Goal: Task Accomplishment & Management: Complete application form

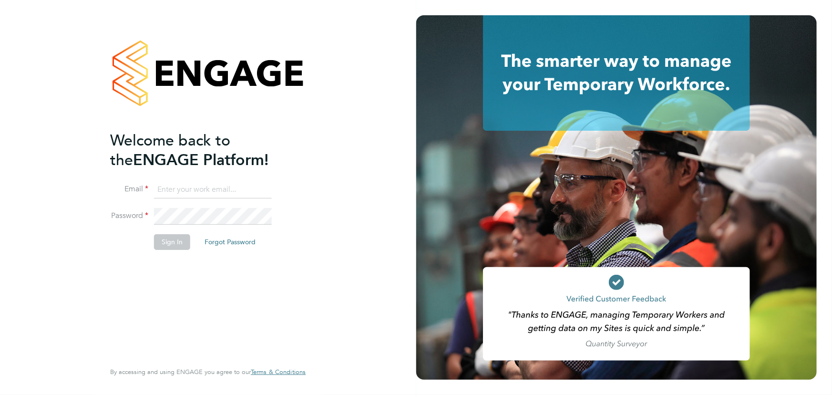
type input "jane.weitzman@mclarenresourcing.co.uk"
click at [165, 241] on button "Sign In" at bounding box center [172, 241] width 36 height 15
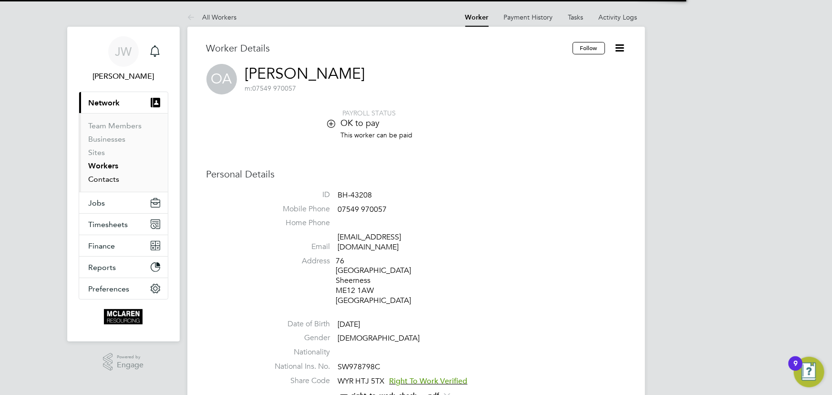
click at [110, 180] on link "Contacts" at bounding box center [104, 178] width 31 height 9
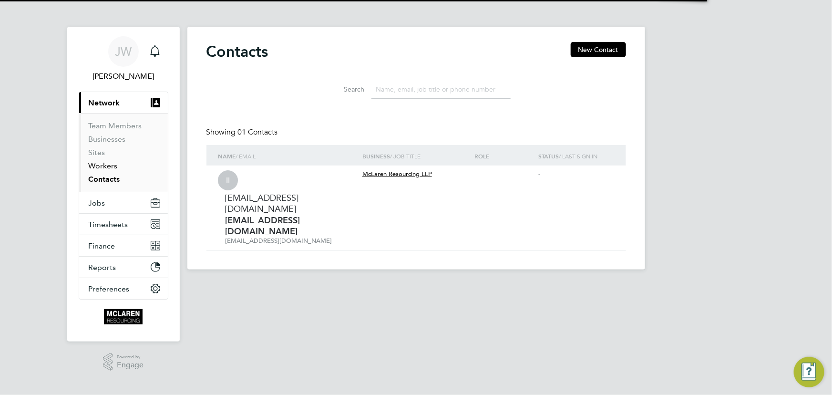
click at [106, 164] on link "Workers" at bounding box center [103, 165] width 29 height 9
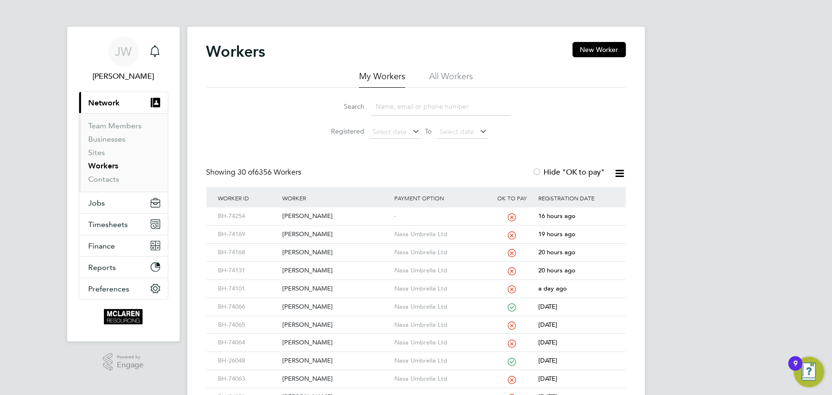
click at [394, 104] on input at bounding box center [440, 106] width 139 height 19
type input "c"
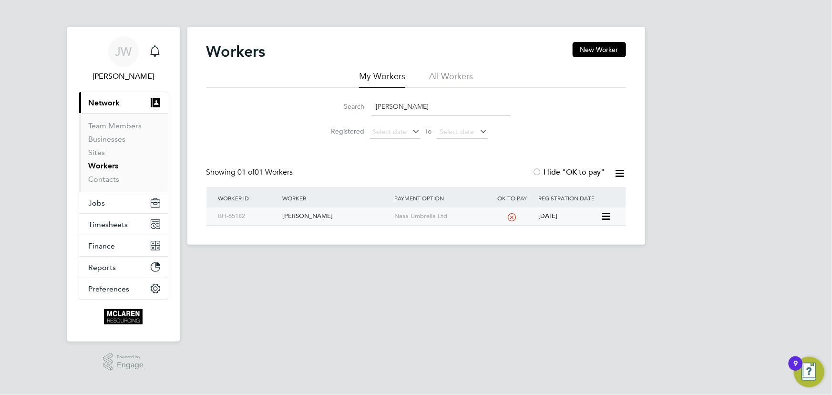
click at [307, 217] on div "[PERSON_NAME]" at bounding box center [336, 216] width 112 height 18
drag, startPoint x: 385, startPoint y: 105, endPoint x: 346, endPoint y: 105, distance: 38.6
click at [347, 106] on div "Search david scobie" at bounding box center [416, 106] width 189 height 19
click at [310, 221] on div "[PERSON_NAME] [PERSON_NAME]" at bounding box center [336, 216] width 112 height 18
drag, startPoint x: 397, startPoint y: 109, endPoint x: 294, endPoint y: 97, distance: 103.2
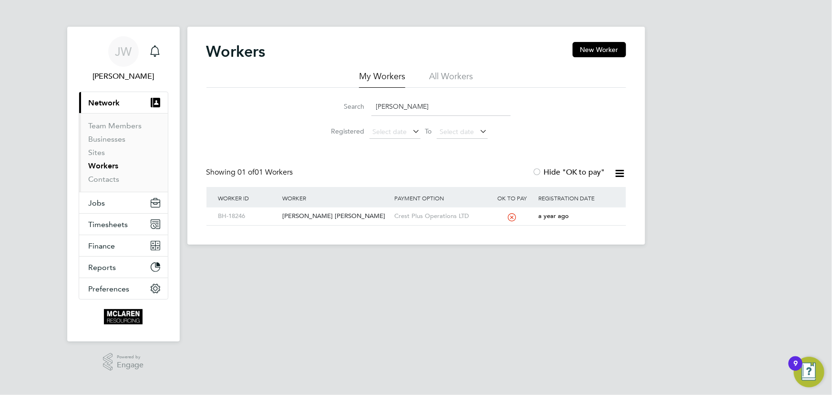
click at [317, 113] on li "Search samson" at bounding box center [416, 106] width 213 height 28
type input "burd"
click at [307, 221] on div "Sebastian Burdzy" at bounding box center [336, 216] width 112 height 18
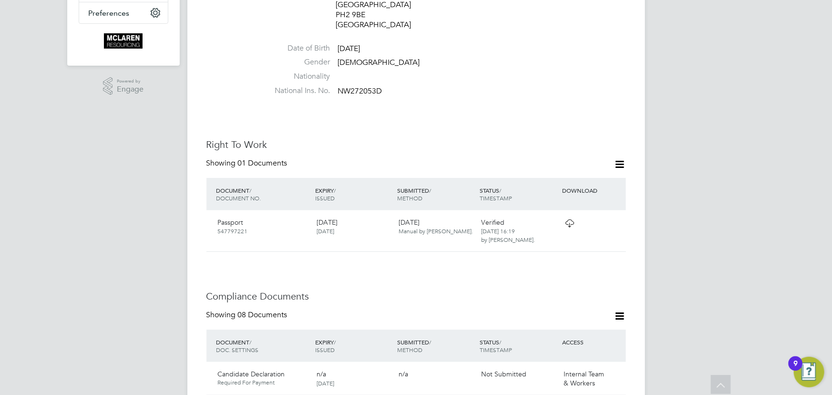
scroll to position [260, 0]
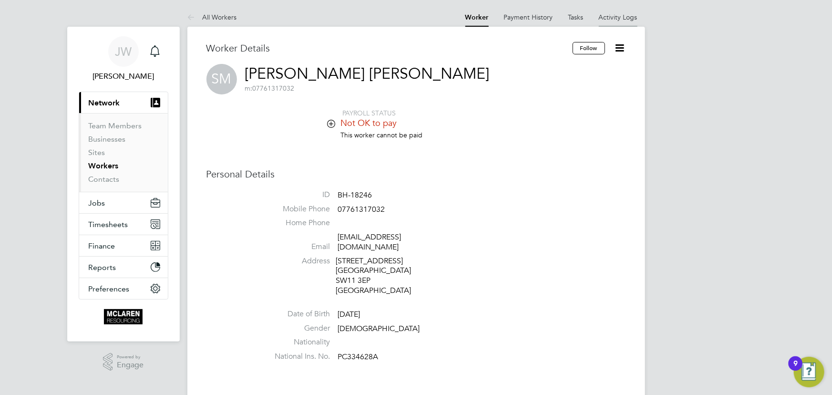
click at [616, 19] on link "Activity Logs" at bounding box center [618, 17] width 39 height 9
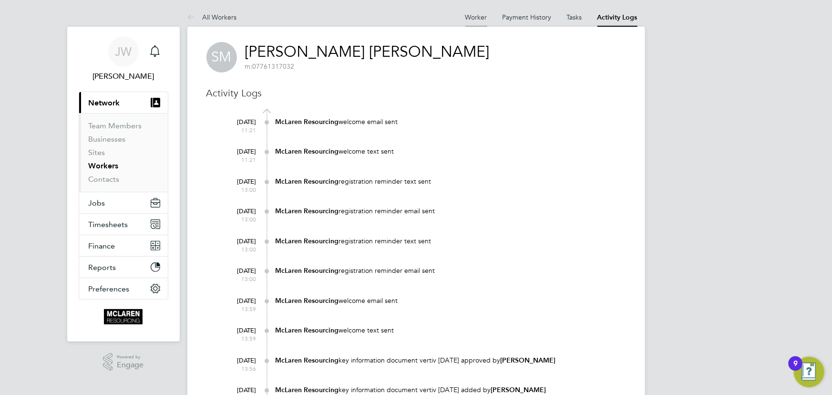
click at [475, 20] on link "Worker" at bounding box center [476, 17] width 22 height 9
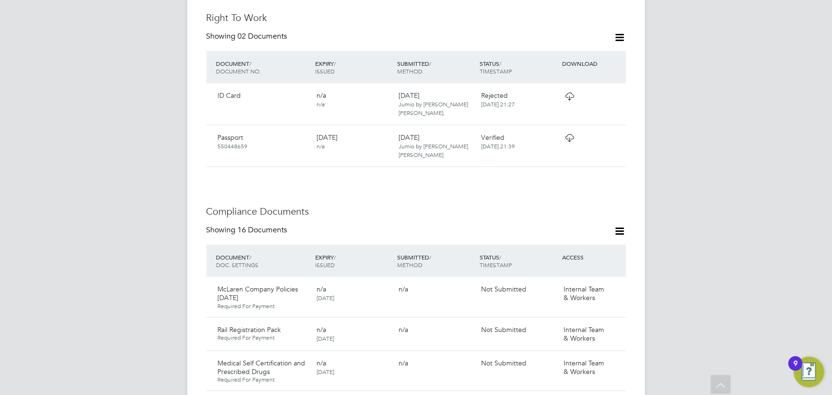
scroll to position [303, 0]
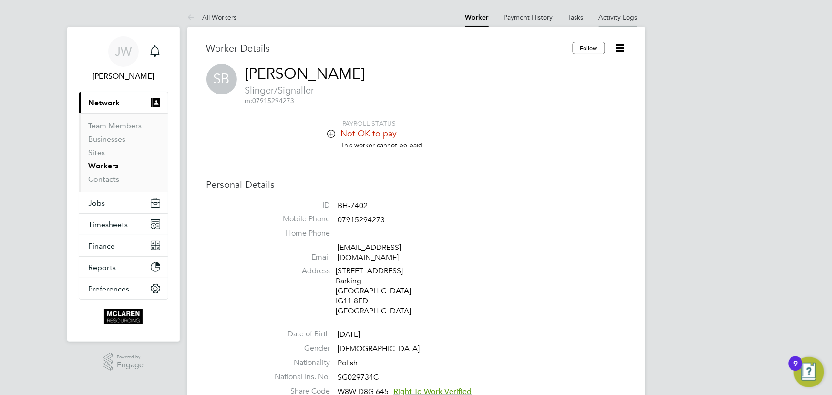
click at [617, 20] on li "Activity Logs" at bounding box center [618, 17] width 39 height 19
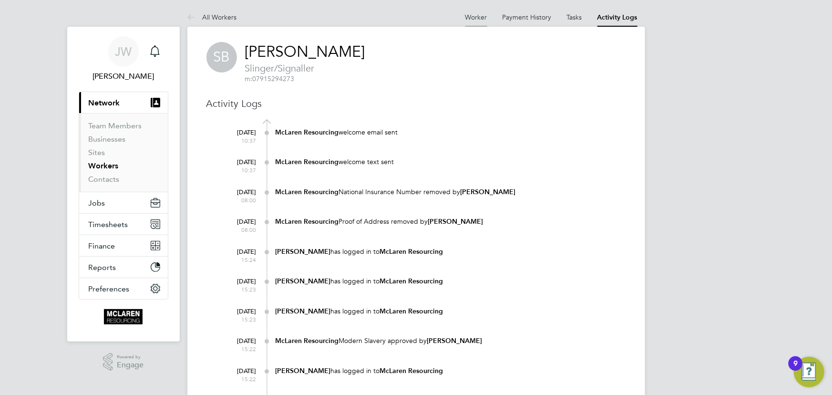
click at [469, 12] on li "Worker" at bounding box center [476, 17] width 22 height 19
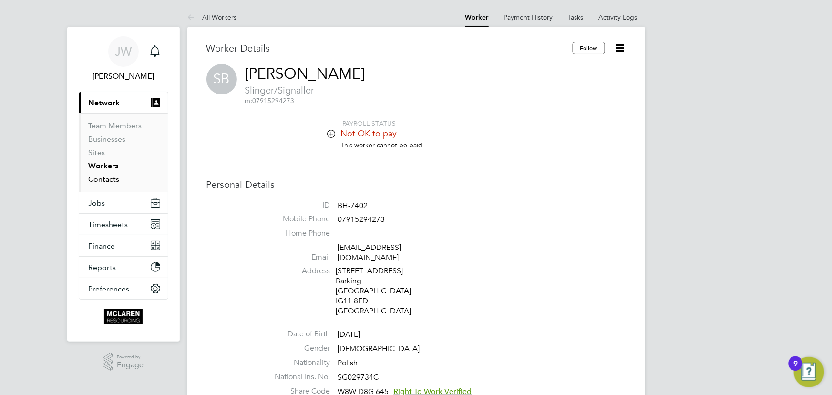
click at [109, 179] on link "Contacts" at bounding box center [104, 178] width 31 height 9
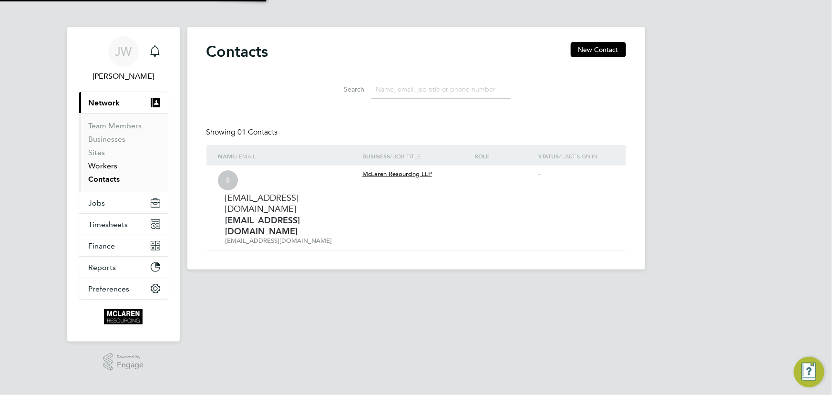
click at [104, 166] on link "Workers" at bounding box center [103, 165] width 29 height 9
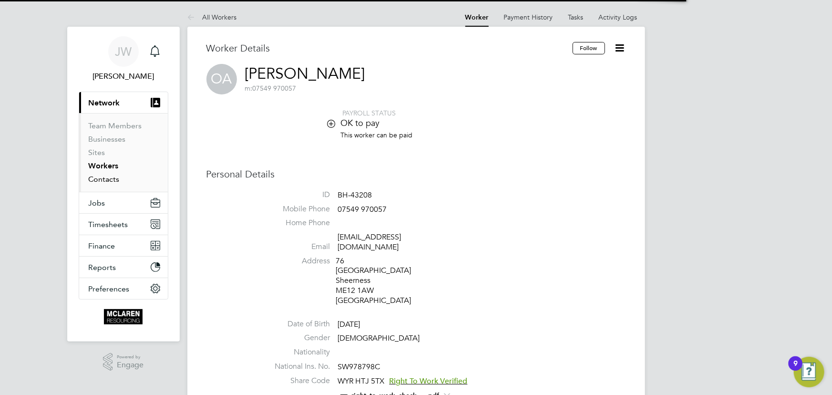
click at [105, 176] on link "Contacts" at bounding box center [104, 178] width 31 height 9
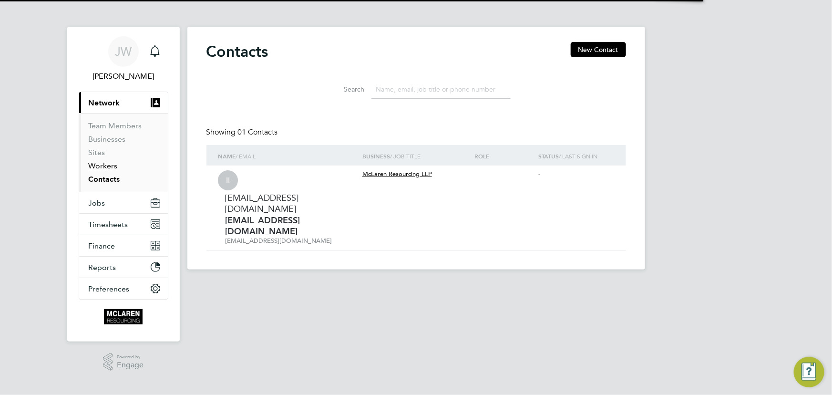
click at [108, 164] on link "Workers" at bounding box center [103, 165] width 29 height 9
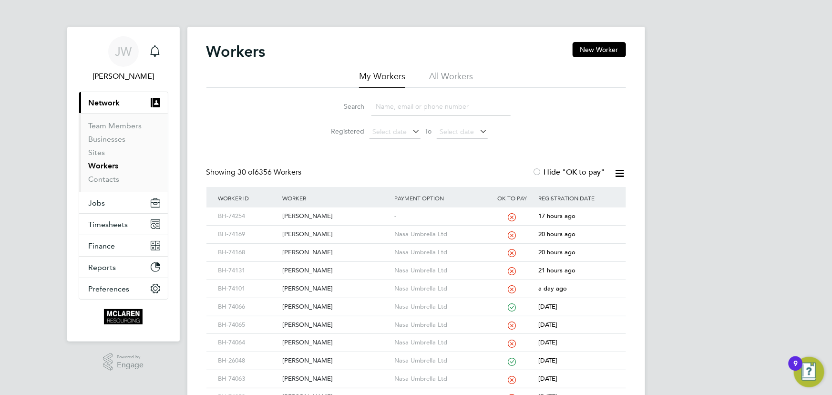
click at [412, 107] on input at bounding box center [440, 106] width 139 height 19
click at [392, 107] on input "sam" at bounding box center [440, 106] width 139 height 19
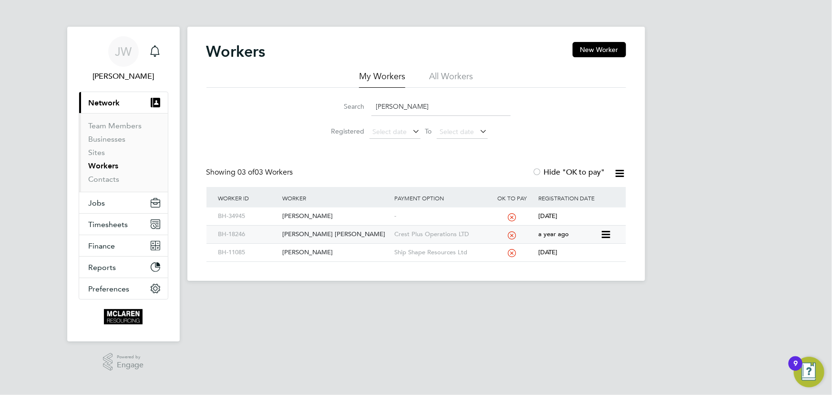
click at [351, 230] on div "Samson-Bradley Philip Mclorren" at bounding box center [336, 235] width 112 height 18
drag, startPoint x: 338, startPoint y: 233, endPoint x: 400, endPoint y: 233, distance: 62.5
click at [338, 233] on div "Samson-Bradley Philip Mclorren" at bounding box center [336, 235] width 112 height 18
drag, startPoint x: 377, startPoint y: 101, endPoint x: 348, endPoint y: 87, distance: 32.8
click at [354, 100] on div "Search sams" at bounding box center [416, 106] width 189 height 19
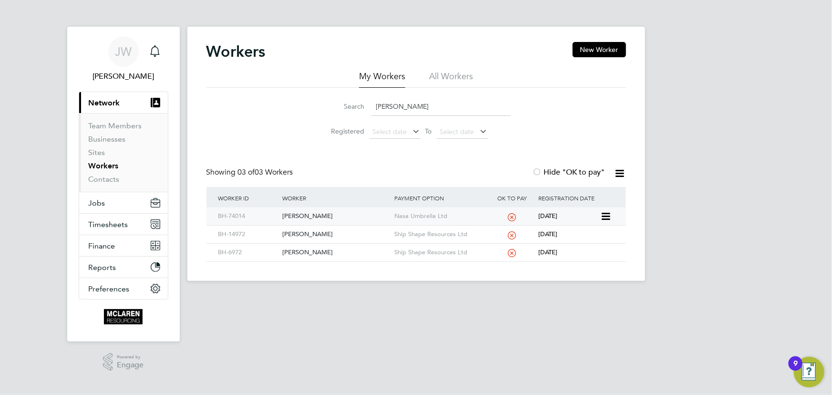
type input "daniel mc"
click at [311, 215] on div "[PERSON_NAME]" at bounding box center [336, 216] width 112 height 18
click at [103, 179] on link "Contacts" at bounding box center [104, 178] width 31 height 9
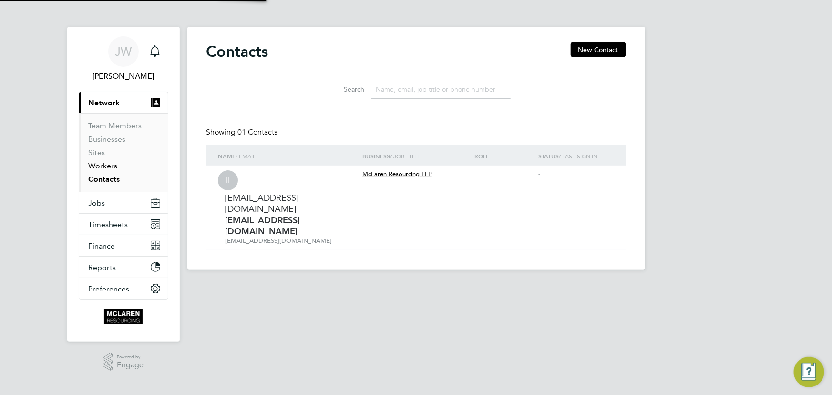
click at [103, 165] on link "Workers" at bounding box center [103, 165] width 29 height 9
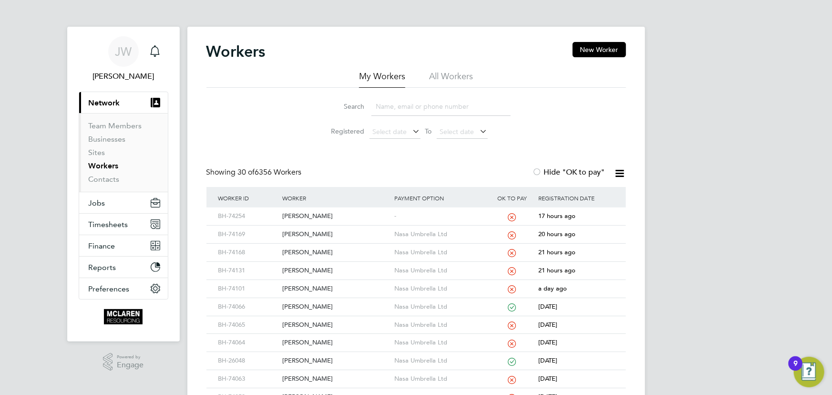
drag, startPoint x: 419, startPoint y: 109, endPoint x: 422, endPoint y: 97, distance: 12.8
click at [419, 109] on input at bounding box center [440, 106] width 139 height 19
type input "wilson"
click at [91, 179] on link "Contacts" at bounding box center [104, 178] width 31 height 9
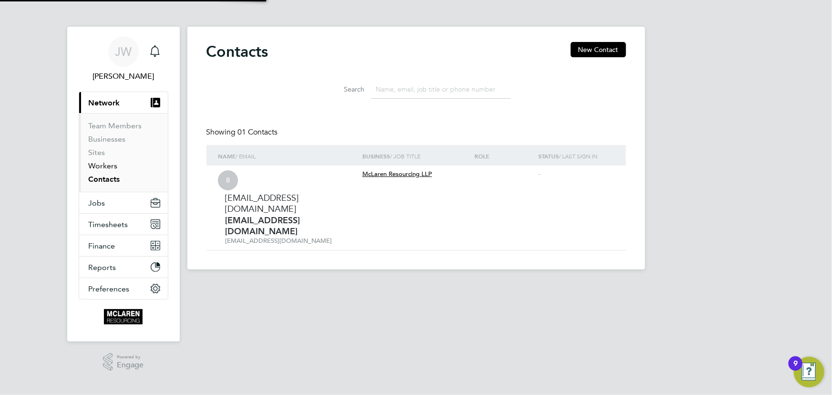
click at [98, 167] on link "Workers" at bounding box center [103, 165] width 29 height 9
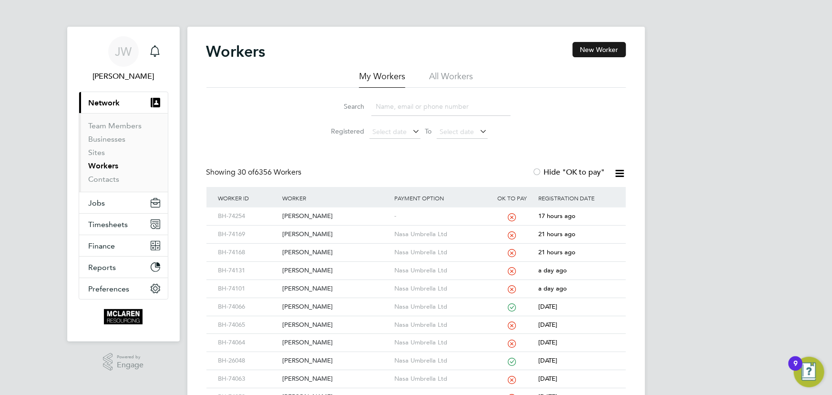
click at [619, 50] on button "New Worker" at bounding box center [599, 49] width 53 height 15
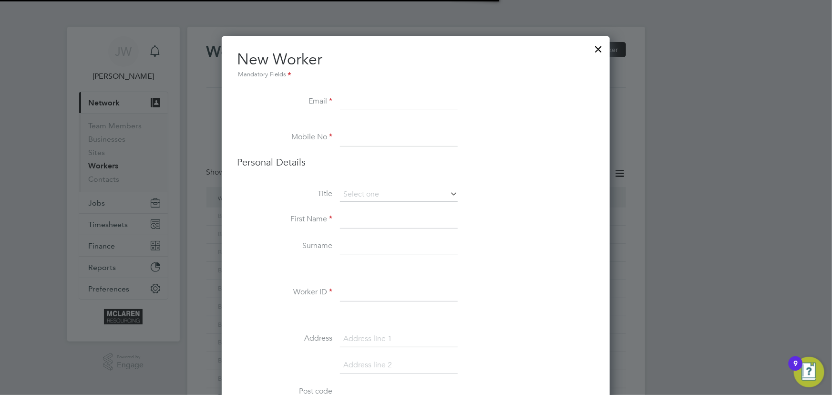
scroll to position [5, 5]
paste input "Japerformance3@gmail.com"
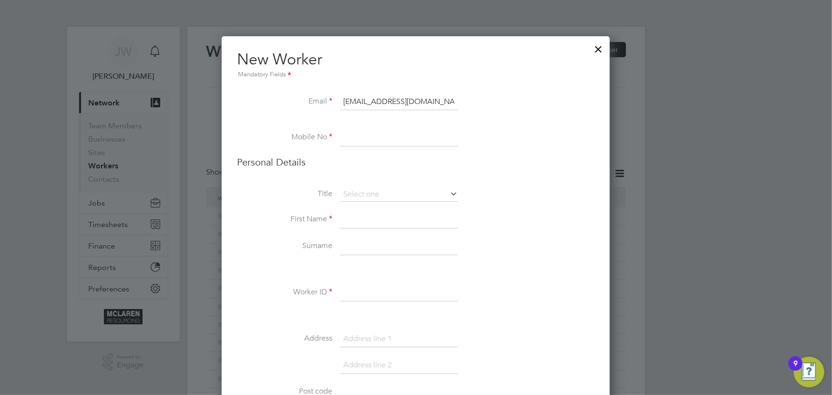
type input "Japerformance3@gmail.com"
click at [369, 223] on input at bounding box center [399, 219] width 118 height 17
paste input "07549 509608"
type input "07549 509608"
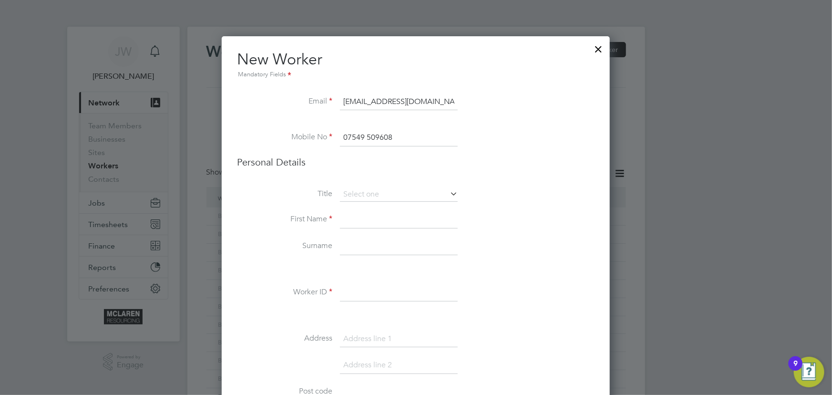
click at [362, 220] on input at bounding box center [399, 219] width 118 height 17
type input "Jamie"
click at [345, 245] on input at bounding box center [399, 246] width 118 height 17
type input "Adams"
click at [379, 295] on input at bounding box center [399, 292] width 118 height 17
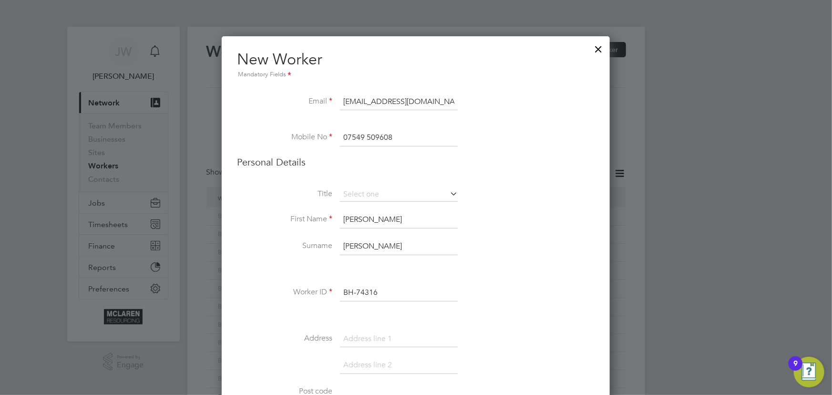
type input "BH-74316"
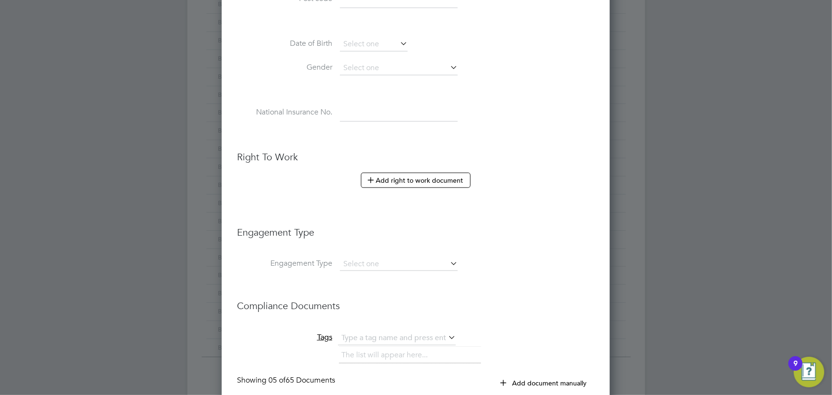
scroll to position [477, 0]
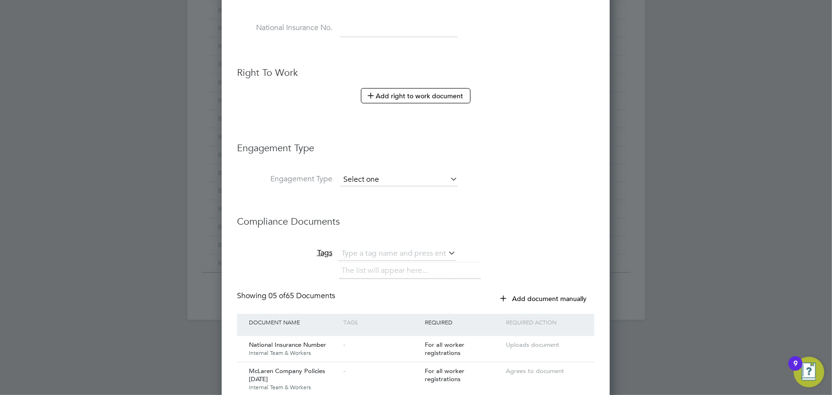
click at [405, 180] on input at bounding box center [399, 179] width 118 height 13
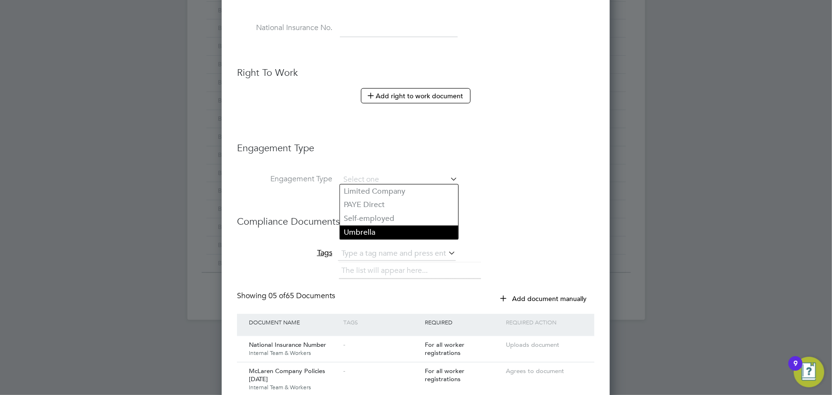
click at [383, 229] on li "Umbrella" at bounding box center [399, 233] width 118 height 14
type input "Umbrella"
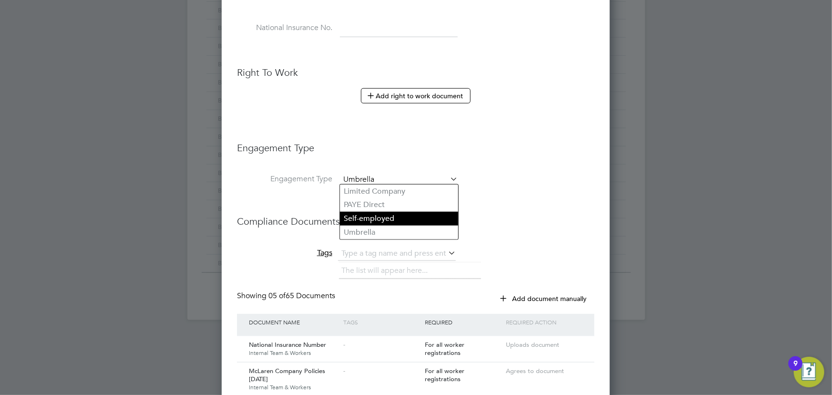
scroll to position [1323, 389]
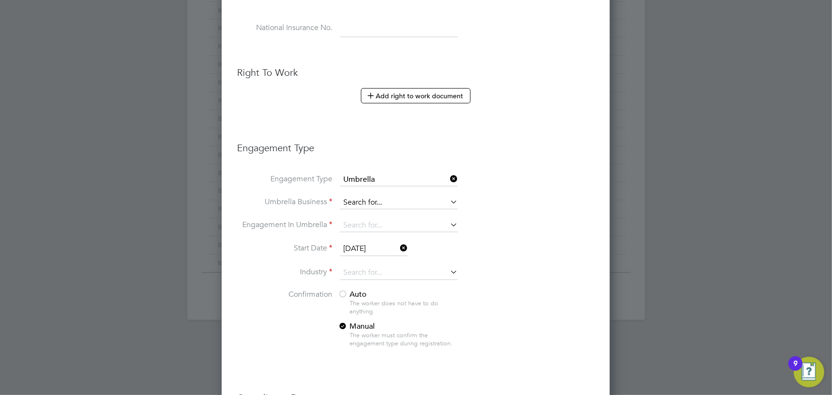
click at [376, 203] on input at bounding box center [399, 202] width 118 height 13
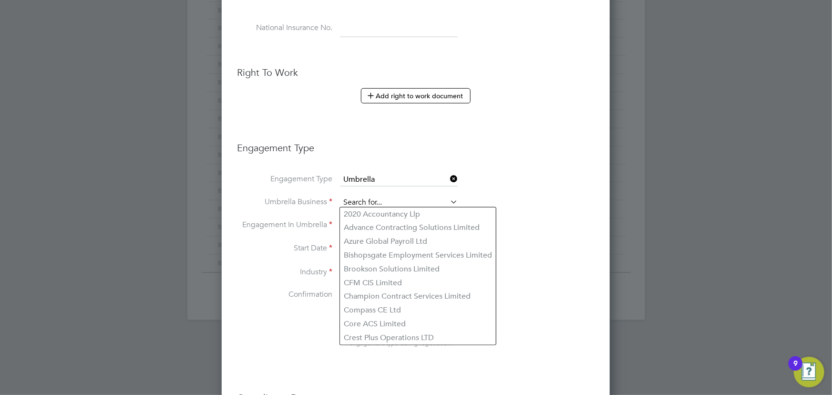
click at [370, 204] on input at bounding box center [399, 202] width 118 height 13
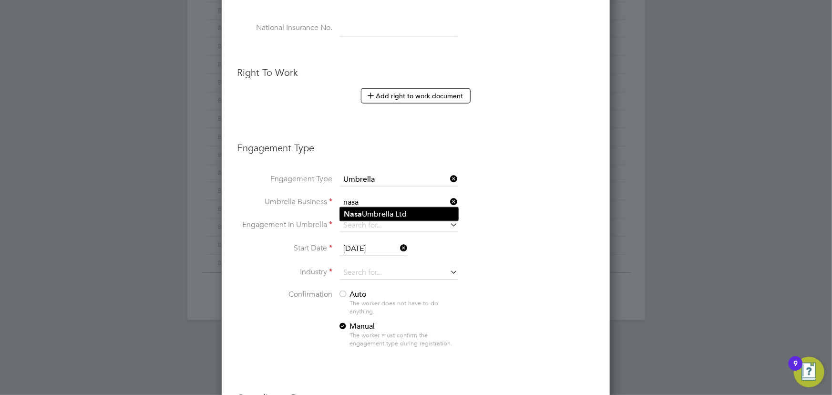
click at [366, 215] on li "Nasa Umbrella Ltd" at bounding box center [399, 214] width 118 height 14
type input "Nasa Umbrella Ltd"
click at [362, 224] on input at bounding box center [399, 225] width 118 height 13
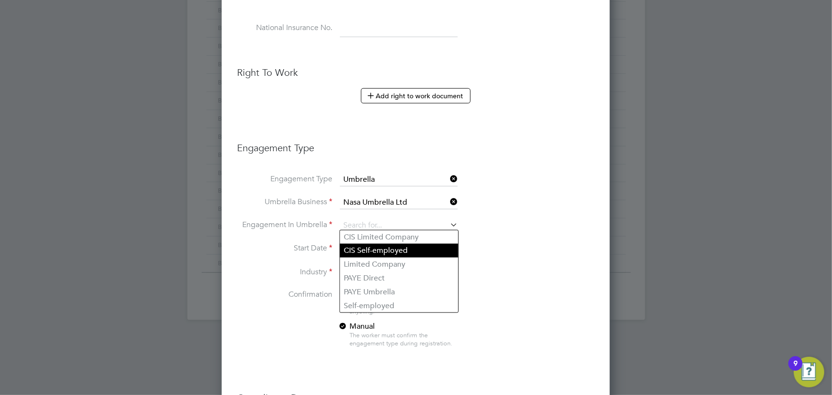
click at [367, 247] on li "CIS Self-employed" at bounding box center [399, 251] width 118 height 14
type input "CIS Self-employed"
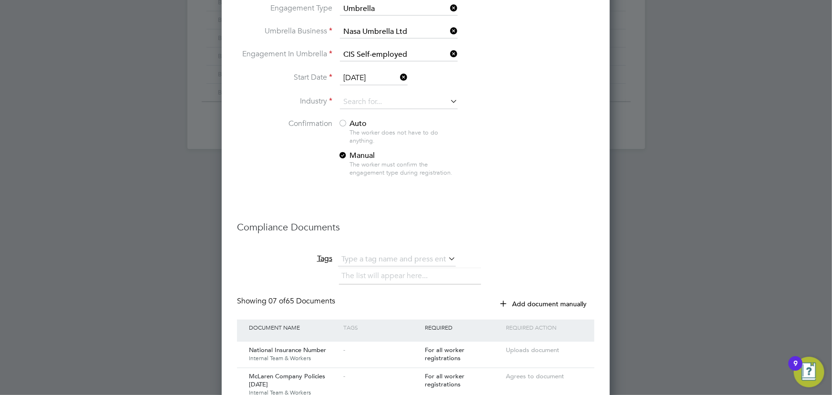
scroll to position [650, 0]
click at [359, 116] on span "Auto" at bounding box center [352, 121] width 29 height 10
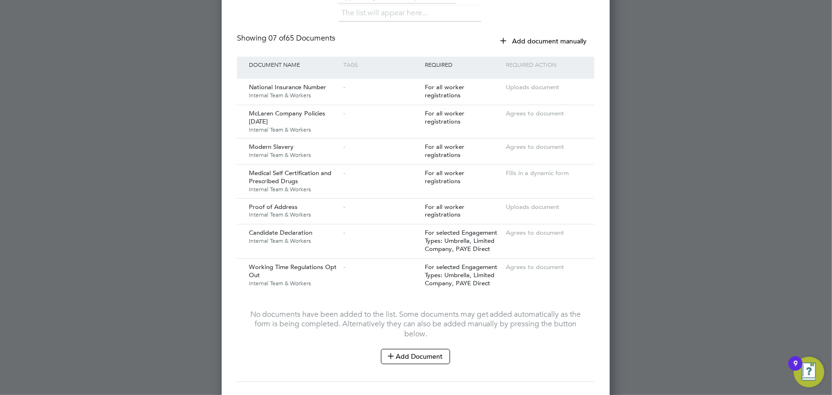
scroll to position [964, 0]
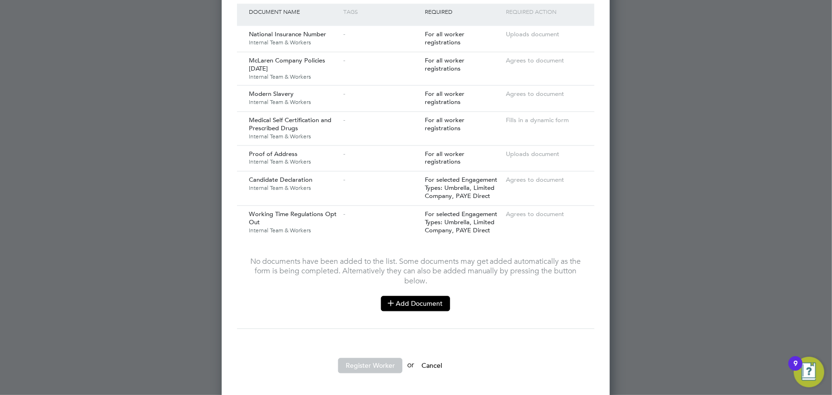
click at [431, 296] on button "Add Document" at bounding box center [415, 303] width 69 height 15
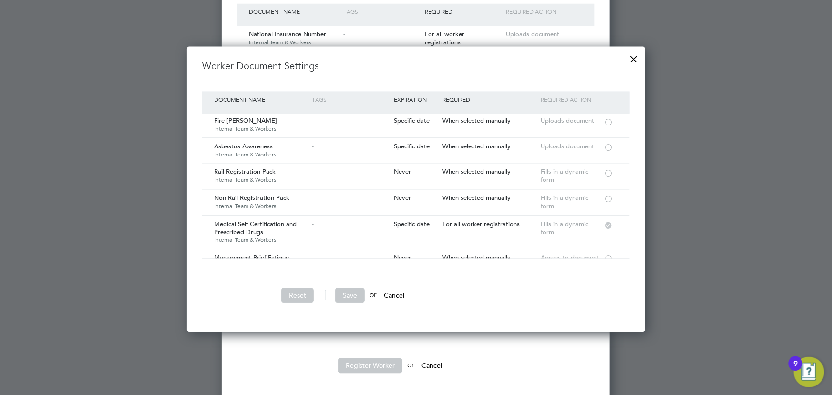
scroll to position [86, 0]
click at [606, 196] on div at bounding box center [609, 197] width 10 height 7
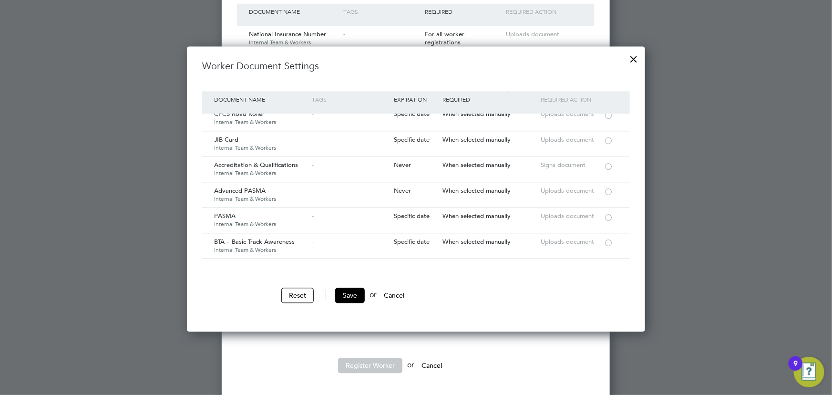
scroll to position [996, 0]
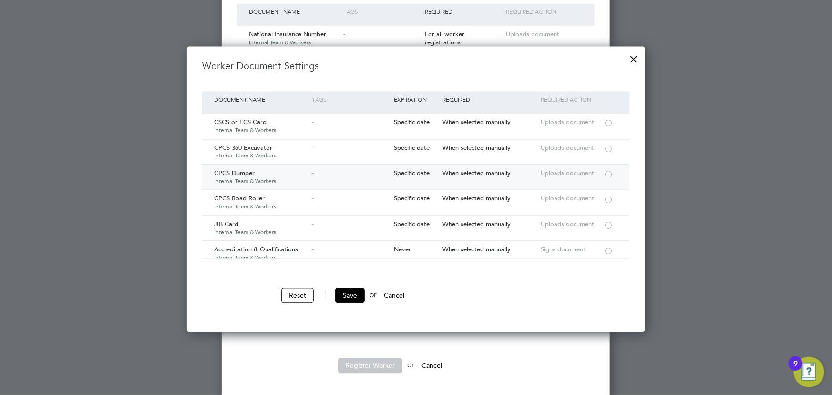
click at [610, 170] on div at bounding box center [609, 173] width 10 height 7
click at [346, 294] on button "Save" at bounding box center [350, 294] width 30 height 15
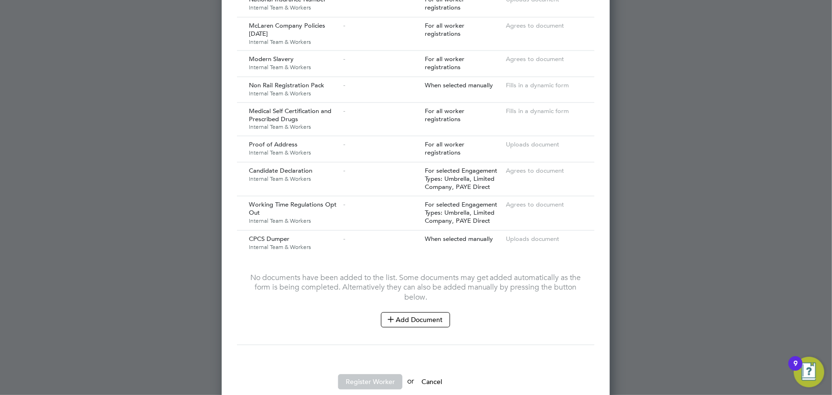
scroll to position [1015, 0]
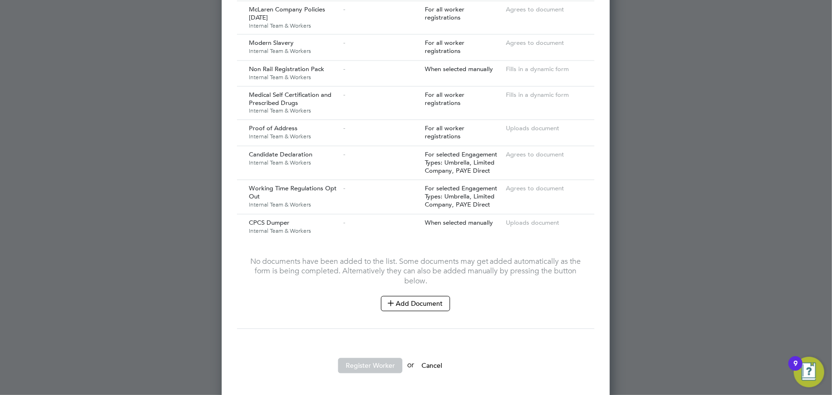
click at [375, 359] on button "Register Worker" at bounding box center [370, 365] width 64 height 15
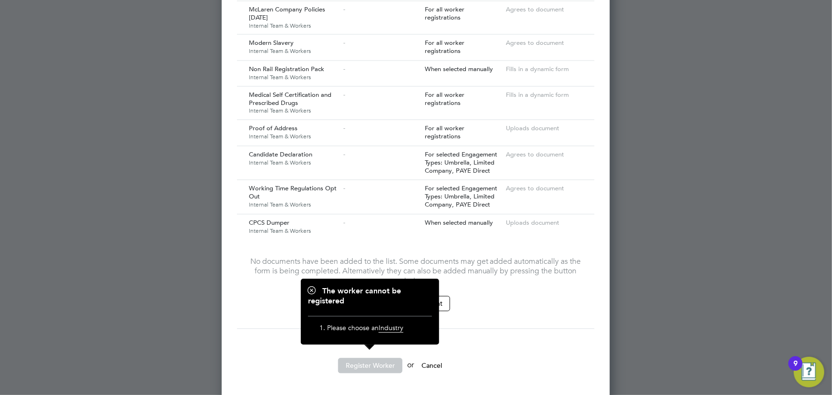
click at [494, 330] on div "Showing 09 of 65 Documents Add document manually Document Name Tags Required Re…" at bounding box center [416, 133] width 358 height 409
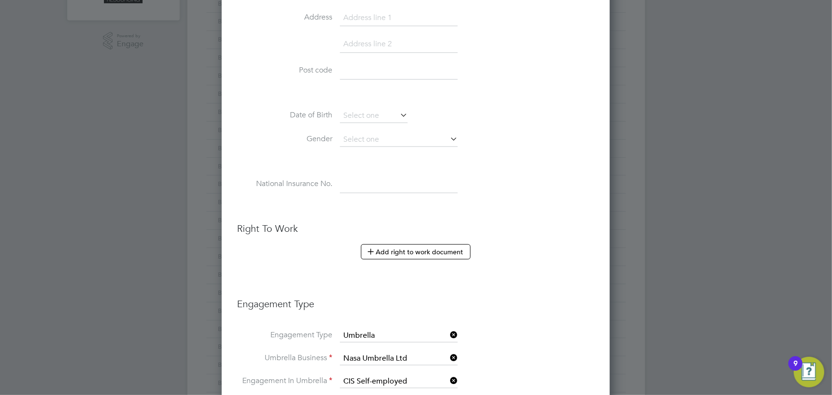
scroll to position [538, 0]
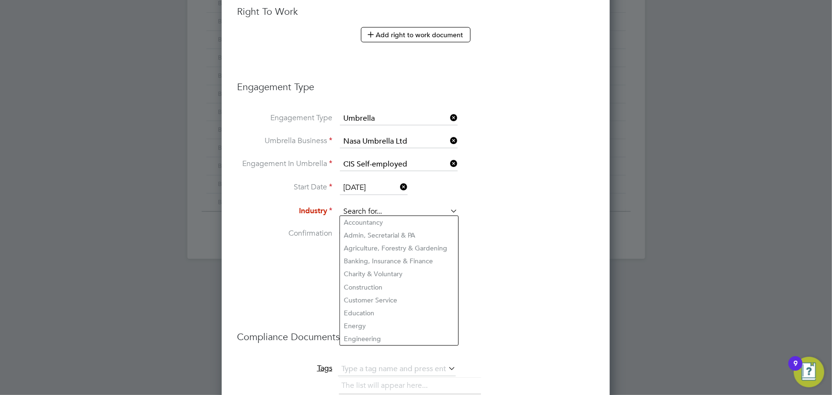
click at [353, 205] on input at bounding box center [399, 212] width 118 height 14
click at [361, 282] on li "Construction" at bounding box center [399, 287] width 118 height 13
type input "Construction"
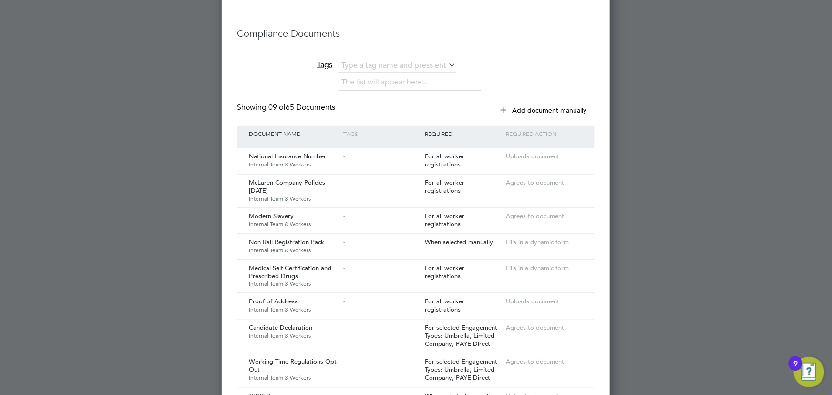
scroll to position [1015, 0]
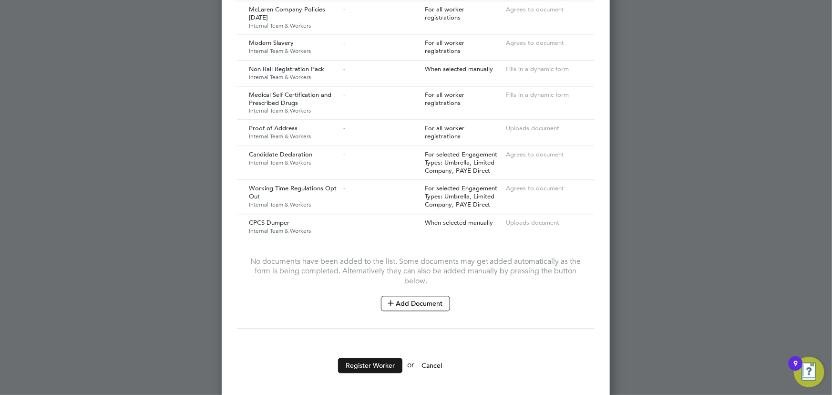
click at [385, 358] on button "Register Worker" at bounding box center [370, 365] width 64 height 15
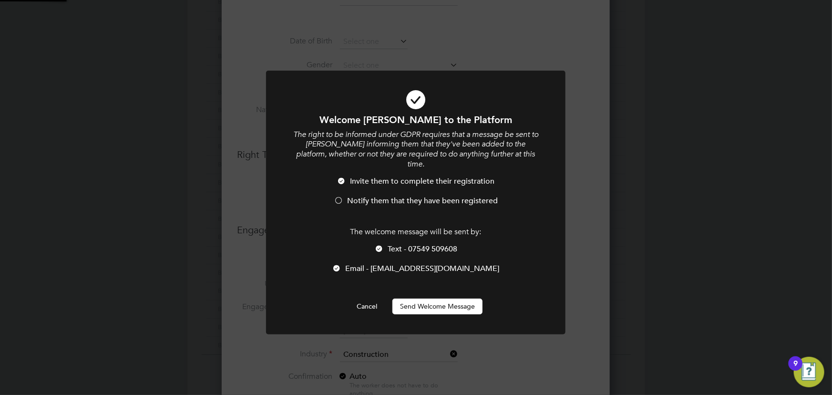
scroll to position [0, 0]
click at [452, 298] on button "Send Welcome Message" at bounding box center [437, 305] width 90 height 15
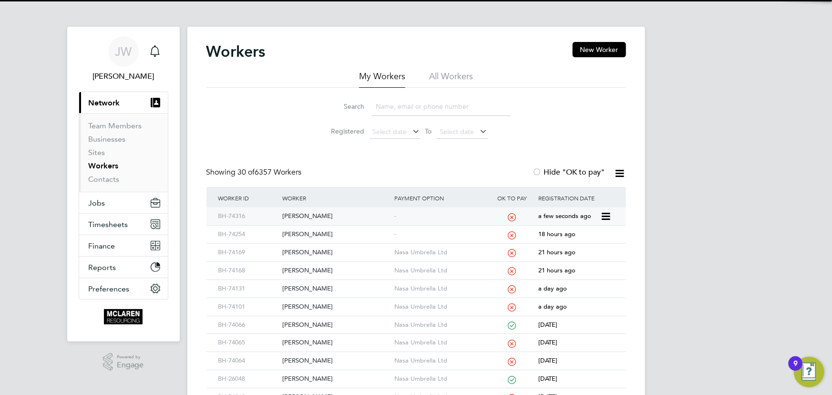
click at [300, 218] on div "[PERSON_NAME]" at bounding box center [336, 216] width 112 height 18
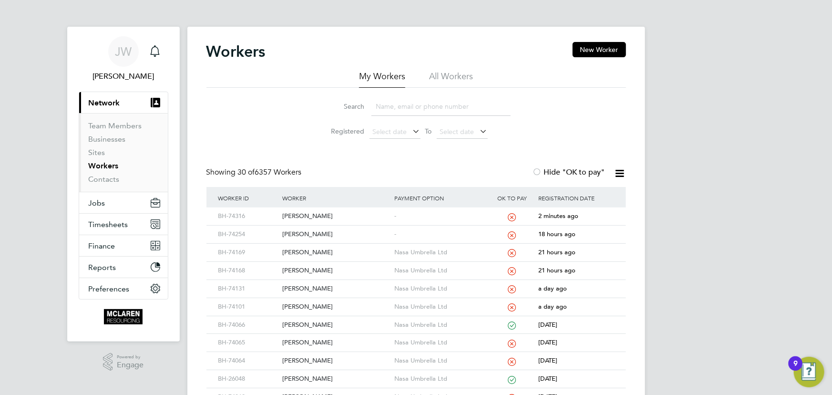
click at [379, 108] on input at bounding box center [440, 106] width 139 height 19
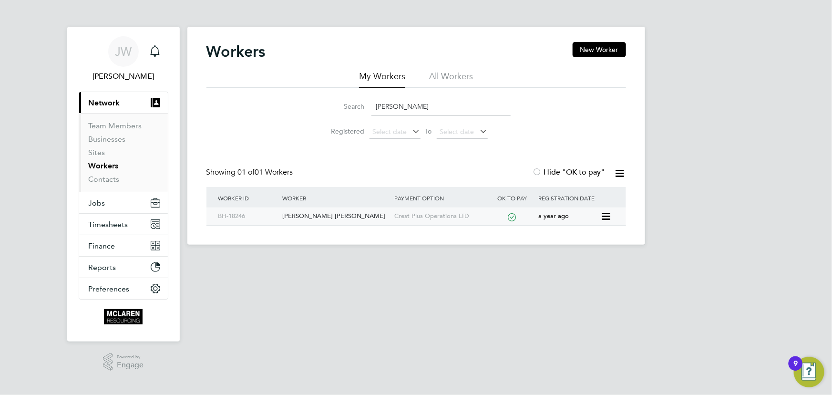
type input "samson"
click at [327, 219] on div "Samson-Bradley Philip Mclorren" at bounding box center [336, 216] width 112 height 18
click at [113, 176] on link "Contacts" at bounding box center [104, 178] width 31 height 9
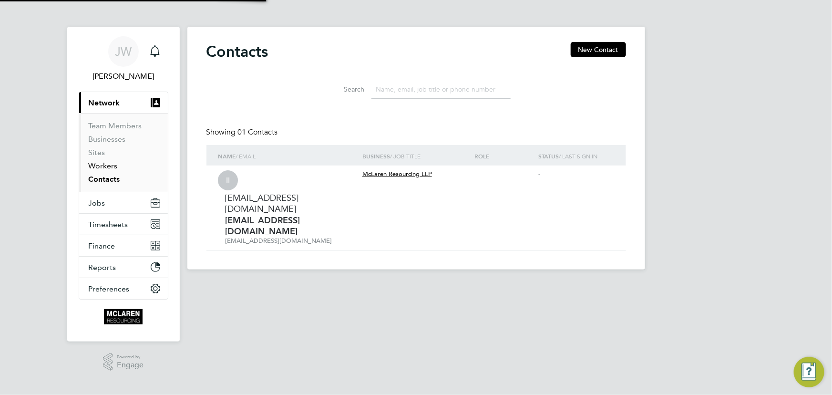
click at [110, 165] on link "Workers" at bounding box center [103, 165] width 29 height 9
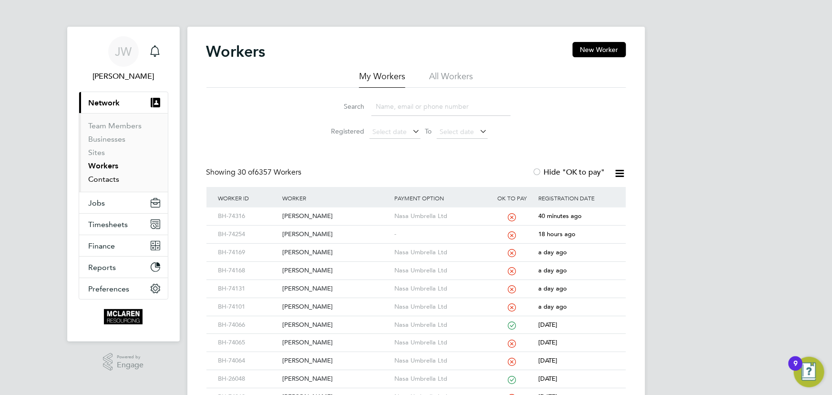
click at [108, 175] on link "Contacts" at bounding box center [104, 178] width 31 height 9
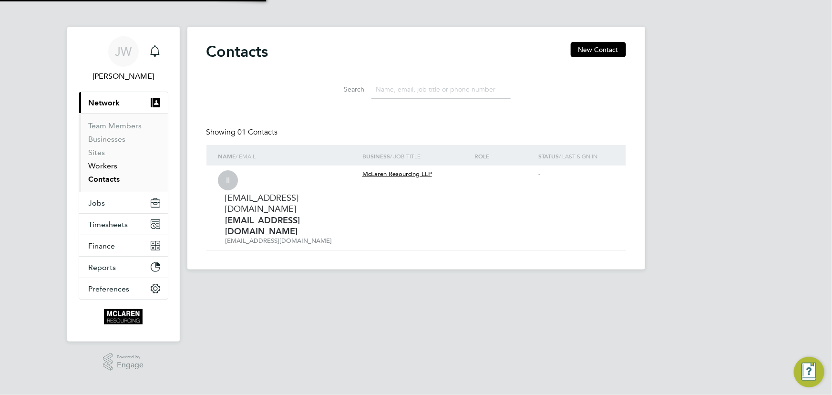
click at [107, 166] on link "Workers" at bounding box center [103, 165] width 29 height 9
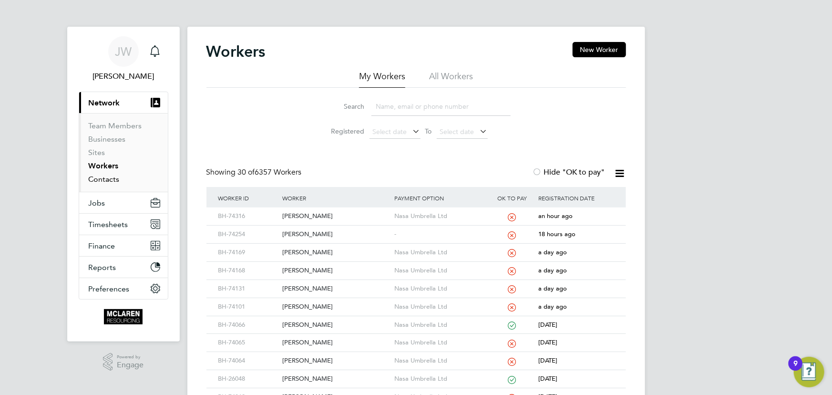
click at [96, 176] on link "Contacts" at bounding box center [104, 178] width 31 height 9
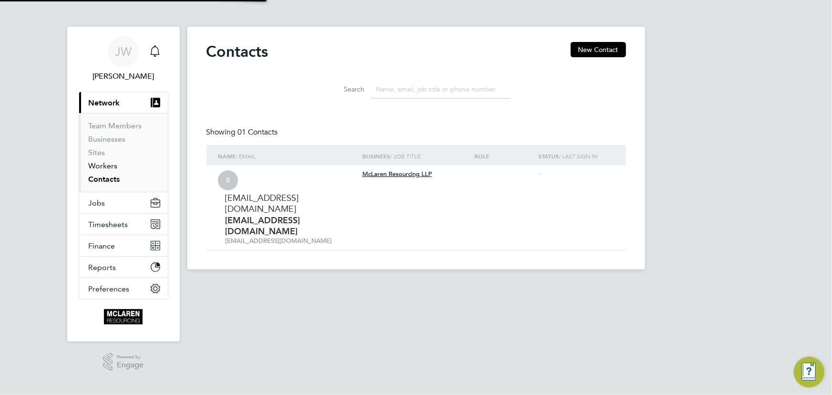
click at [103, 164] on link "Workers" at bounding box center [103, 165] width 29 height 9
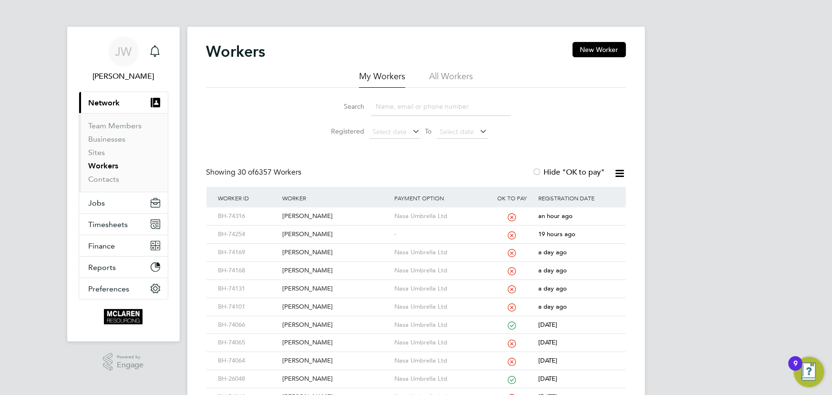
click at [396, 107] on input at bounding box center [440, 106] width 139 height 19
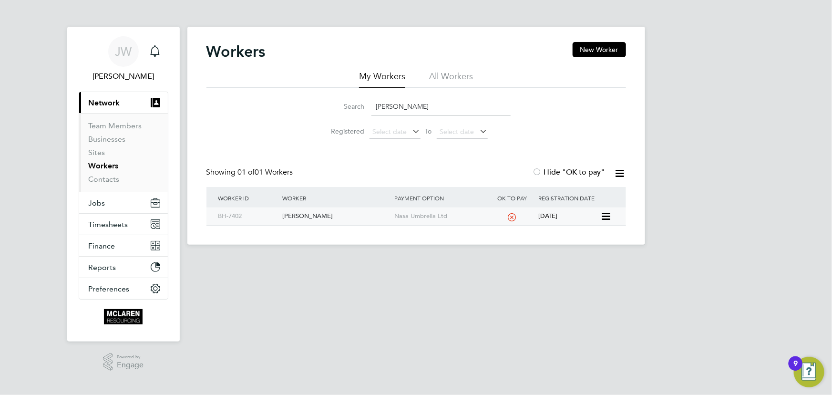
type input "burd"
click at [306, 215] on div "Sebastian Burdzy" at bounding box center [336, 216] width 112 height 18
click at [107, 181] on link "Contacts" at bounding box center [104, 178] width 31 height 9
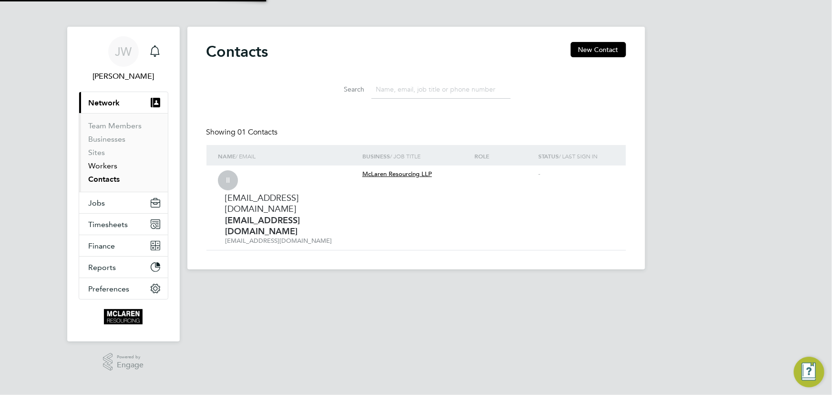
click at [104, 163] on link "Workers" at bounding box center [103, 165] width 29 height 9
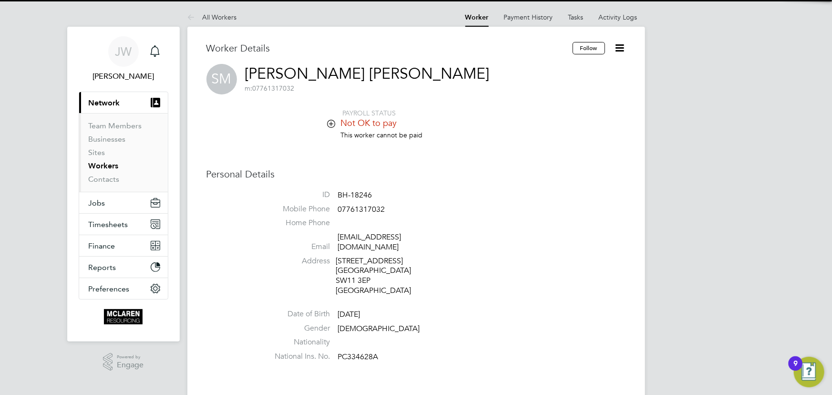
click at [622, 50] on icon at bounding box center [620, 48] width 12 height 12
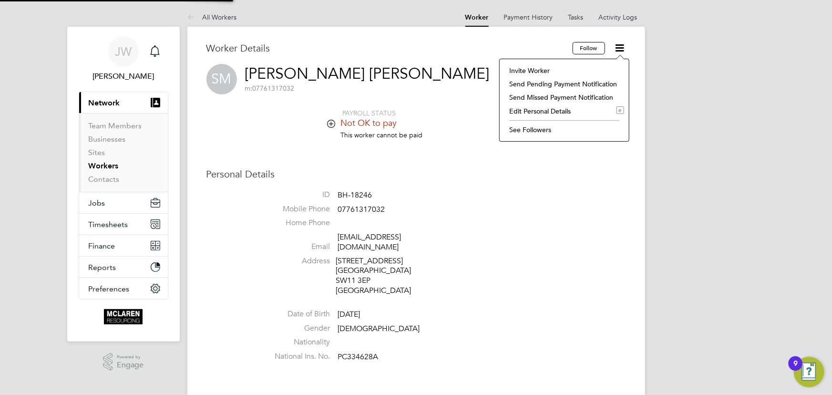
click at [537, 111] on li "Edit Personal Details e" at bounding box center [564, 110] width 120 height 13
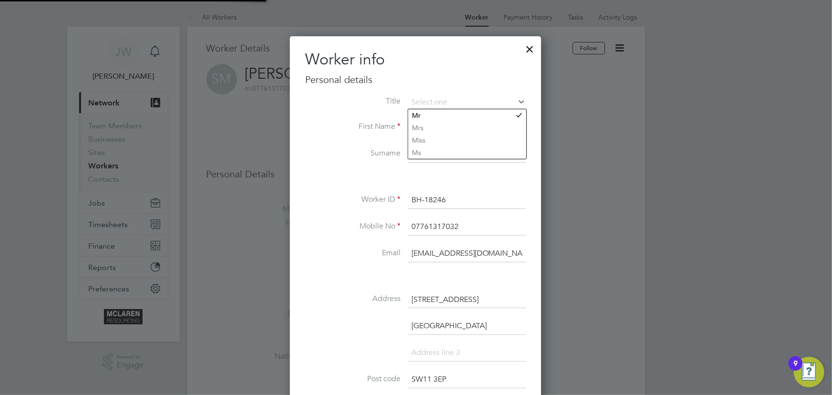
scroll to position [563, 252]
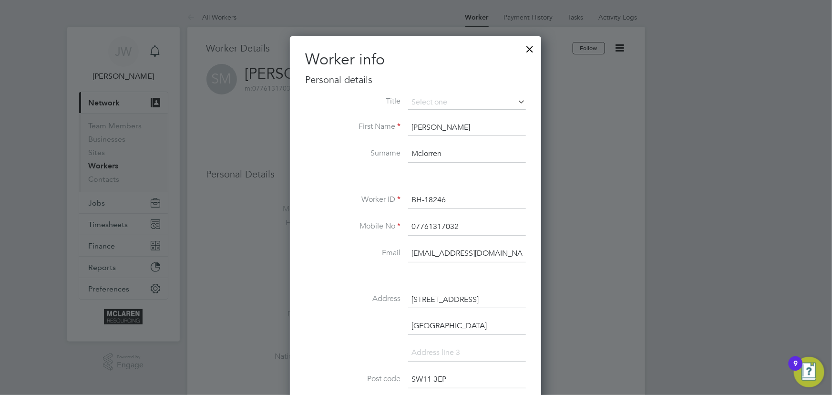
type input "janeweitzman@yahoo.co.uk"
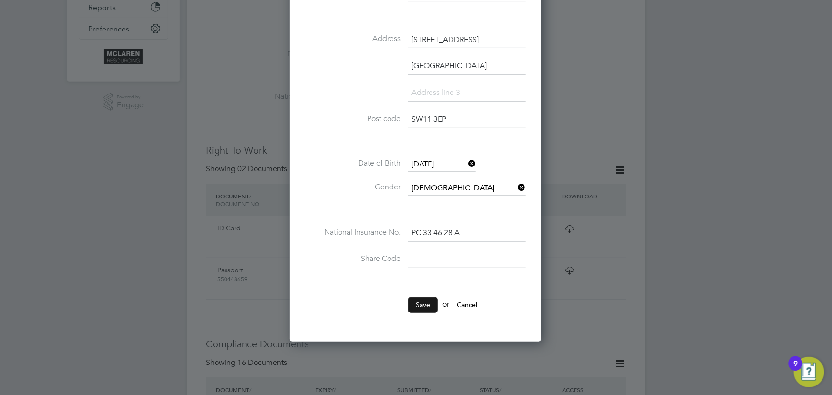
click at [421, 303] on button "Save" at bounding box center [423, 304] width 30 height 15
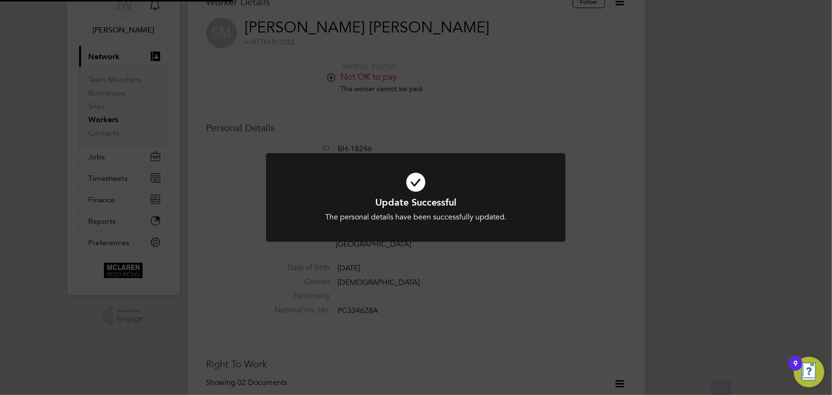
scroll to position [1, 0]
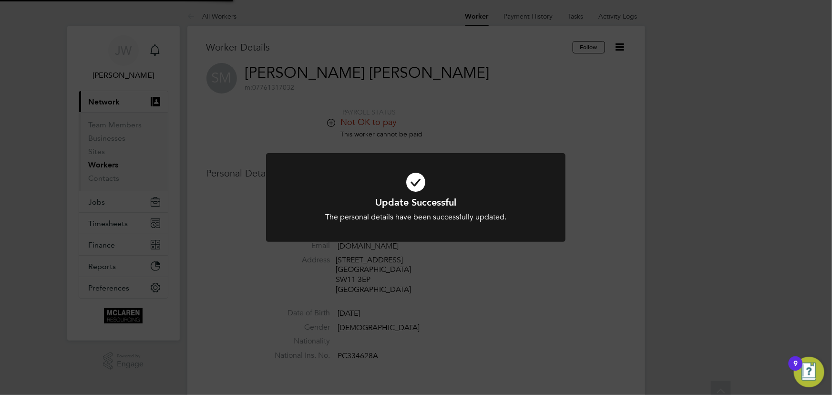
click at [668, 282] on div "Update Successful The personal details have been successfully updated. Cancel O…" at bounding box center [416, 197] width 832 height 395
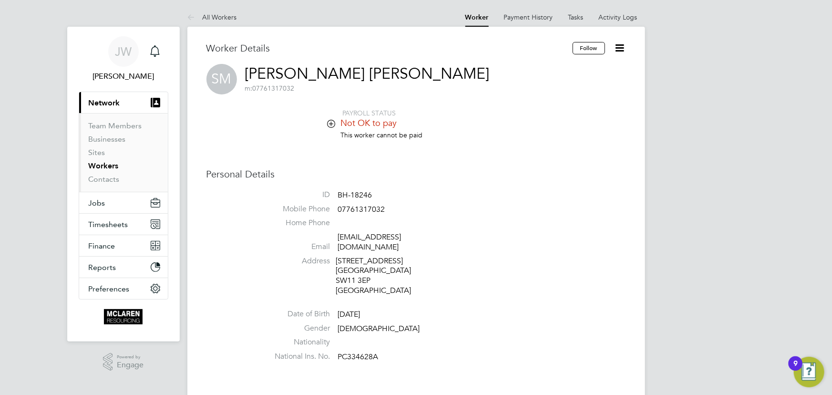
click at [619, 47] on icon at bounding box center [620, 48] width 12 height 12
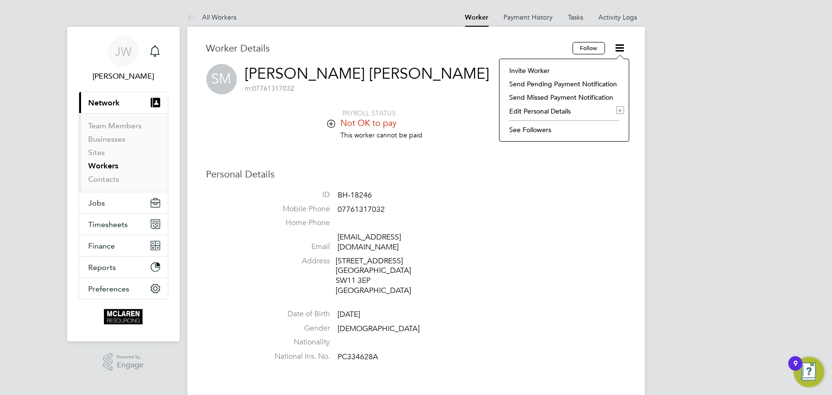
click at [526, 72] on li "Invite Worker" at bounding box center [564, 70] width 120 height 13
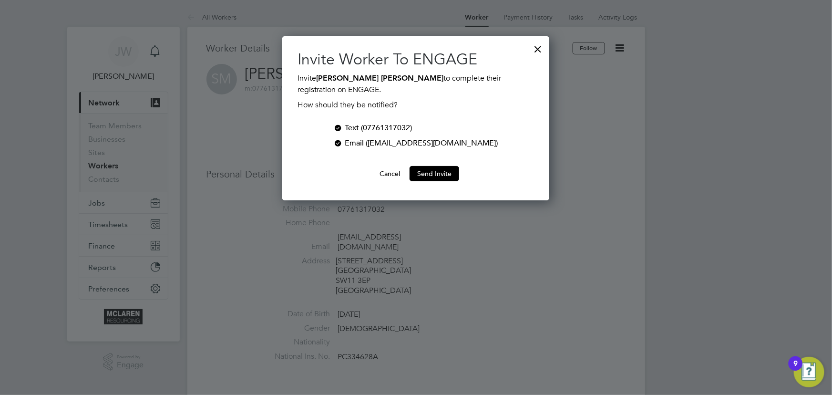
scroll to position [164, 267]
click at [343, 128] on div at bounding box center [338, 127] width 10 height 10
click at [440, 173] on button "Send Invite" at bounding box center [435, 173] width 50 height 15
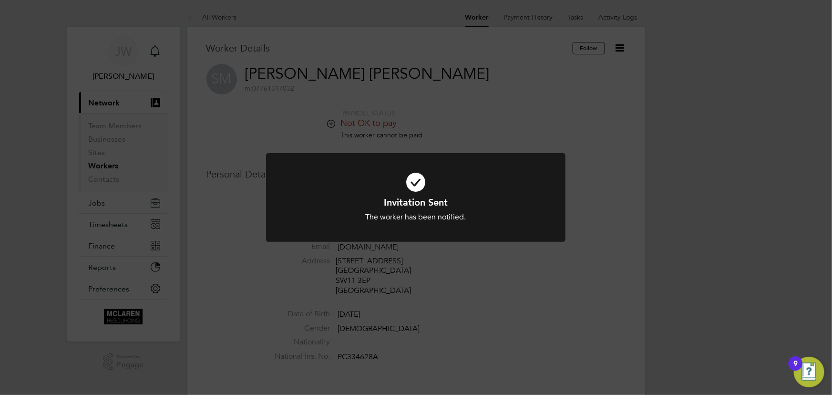
click at [698, 260] on div "Invitation Sent The worker has been notified. Cancel Okay" at bounding box center [416, 197] width 832 height 395
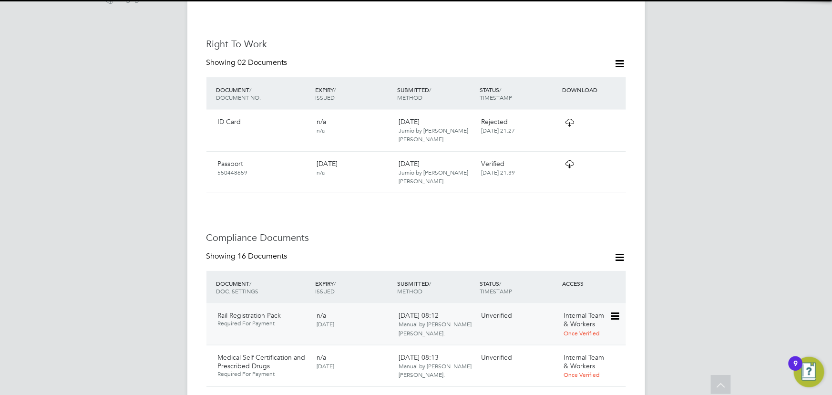
scroll to position [433, 0]
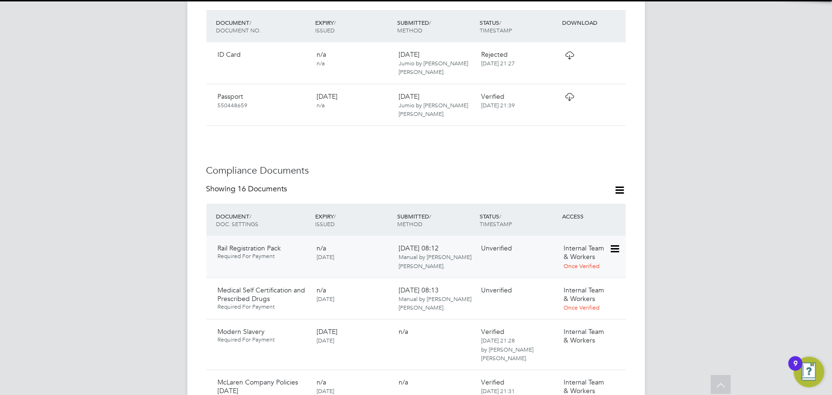
click at [615, 255] on icon at bounding box center [614, 248] width 10 height 11
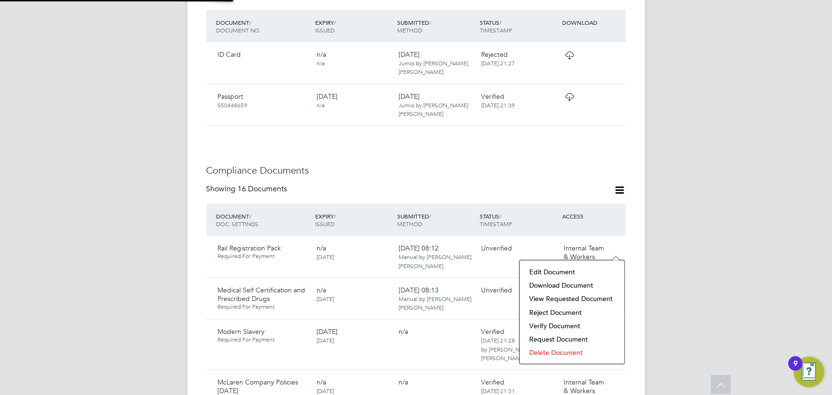
click at [549, 325] on li "Verify Document" at bounding box center [571, 325] width 95 height 13
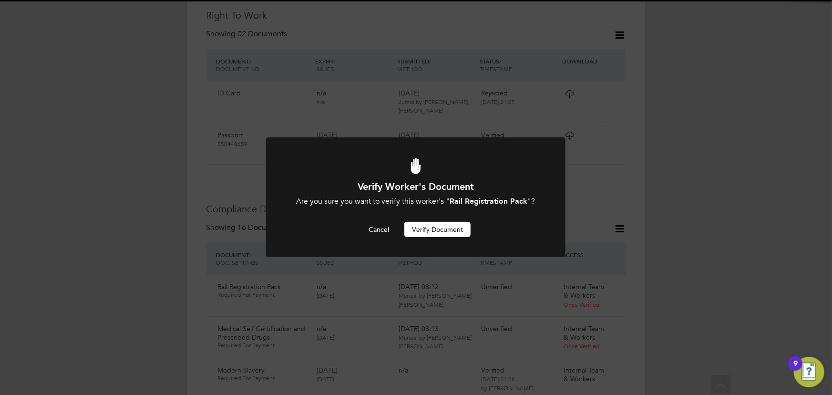
scroll to position [0, 0]
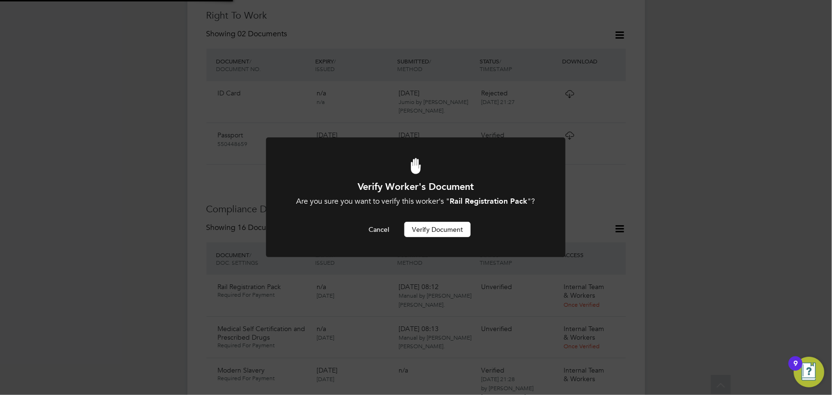
click at [448, 216] on div "Verify Worker's Document Are you sure you want to verify this worker's " Rail R…" at bounding box center [416, 208] width 248 height 57
drag, startPoint x: 448, startPoint y: 226, endPoint x: 558, endPoint y: 251, distance: 112.5
click at [449, 226] on button "Verify Document" at bounding box center [437, 229] width 66 height 15
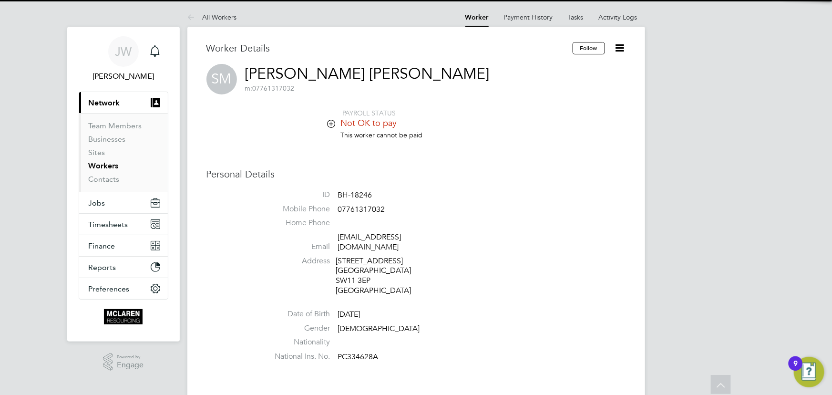
scroll to position [395, 0]
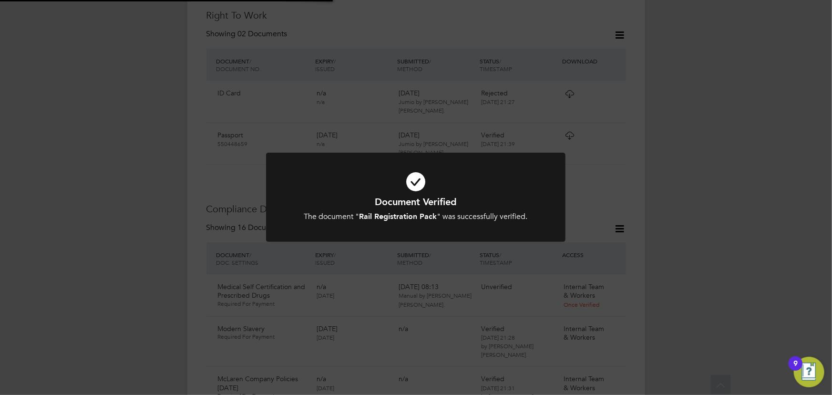
click at [677, 251] on div "Document Verified The document " Rail Registration Pack " was successfully veri…" at bounding box center [416, 197] width 832 height 395
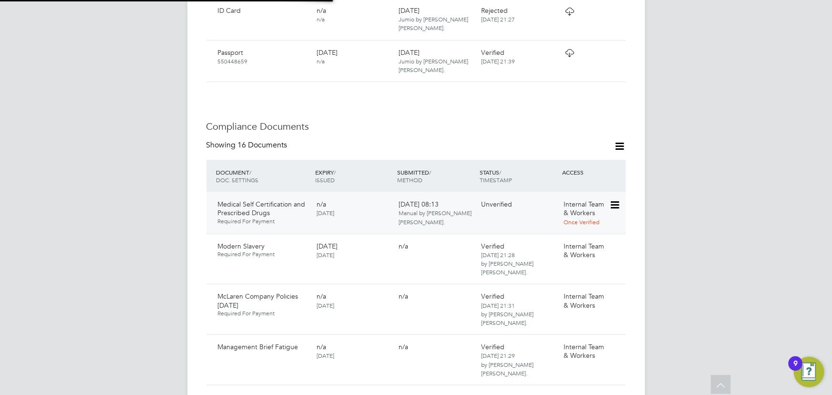
scroll to position [482, 0]
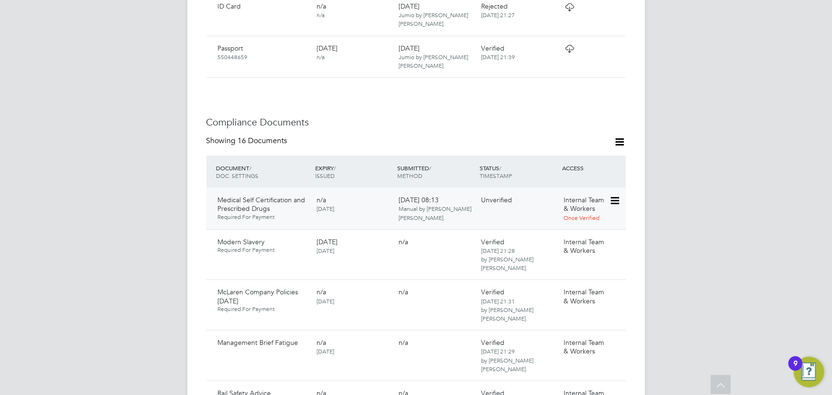
click at [614, 198] on icon at bounding box center [614, 200] width 10 height 11
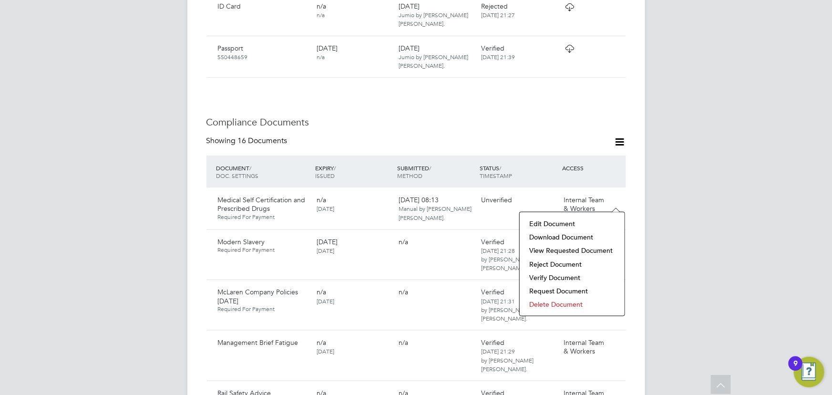
click at [557, 278] on li "Verify Document" at bounding box center [571, 277] width 95 height 13
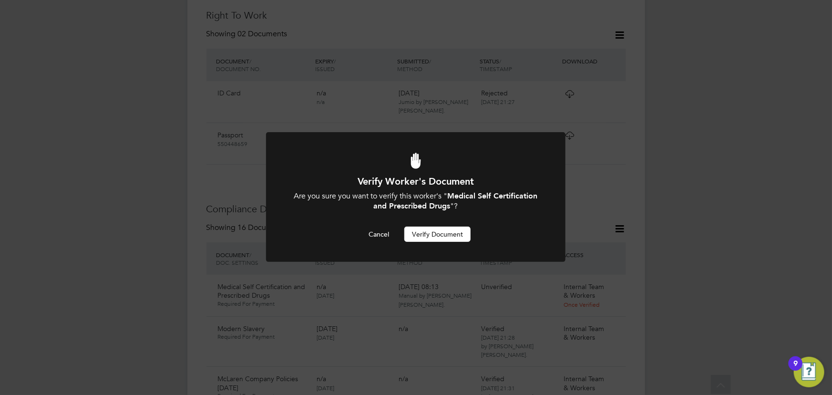
scroll to position [0, 0]
click at [454, 236] on button "Verify Document" at bounding box center [437, 233] width 66 height 15
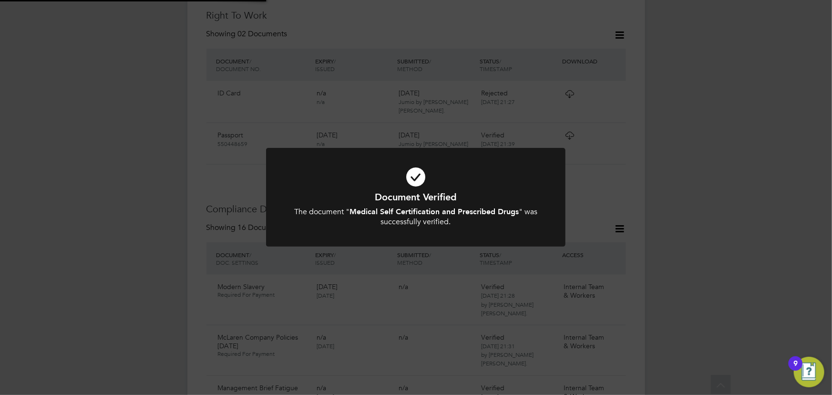
click at [712, 238] on div "Document Verified The document " Medical Self Certification and Prescribed Drug…" at bounding box center [416, 197] width 832 height 395
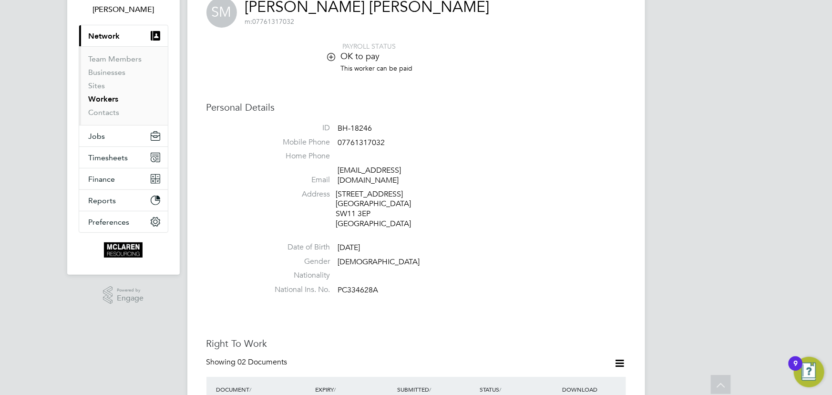
scroll to position [0, 0]
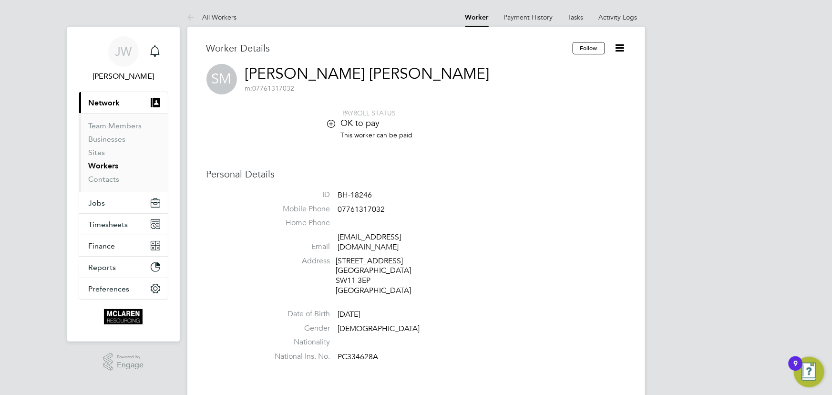
click at [618, 48] on icon at bounding box center [620, 48] width 12 height 12
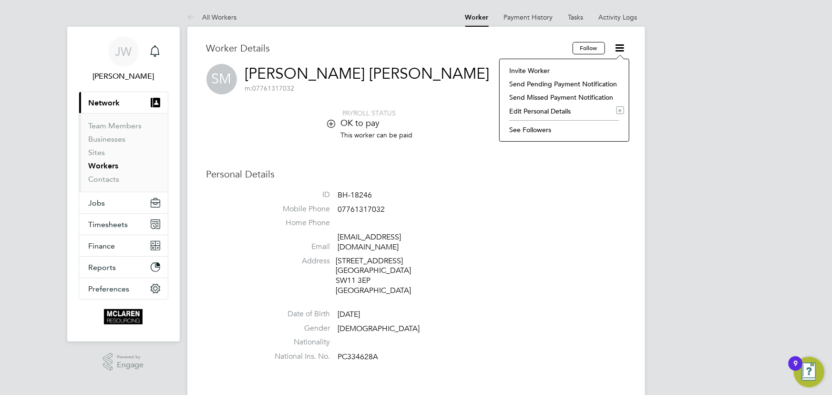
click at [540, 111] on li "Edit Personal Details e" at bounding box center [564, 110] width 120 height 13
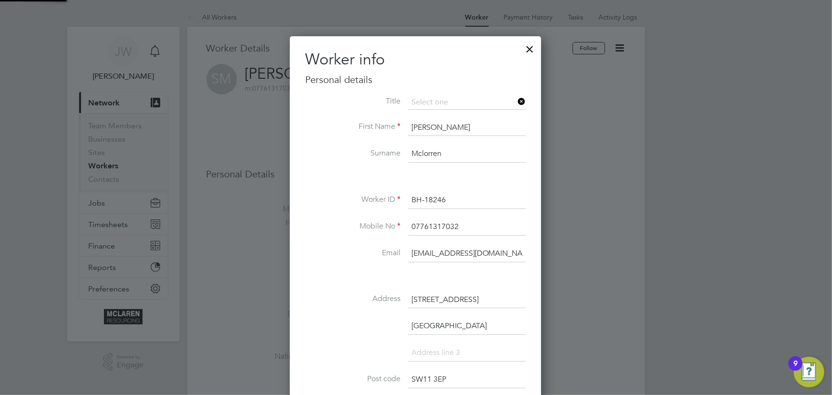
scroll to position [563, 252]
drag, startPoint x: 412, startPoint y: 254, endPoint x: 545, endPoint y: 252, distance: 132.6
type input "j"
type input "b"
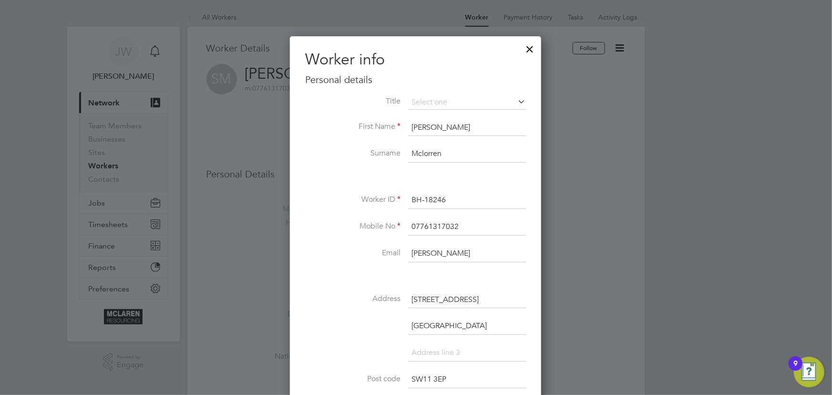
drag, startPoint x: 454, startPoint y: 253, endPoint x: 482, endPoint y: 137, distance: 119.1
click at [454, 253] on input "sams" at bounding box center [467, 253] width 118 height 17
click at [451, 254] on input "sams" at bounding box center [467, 253] width 118 height 17
click at [449, 251] on input "sams" at bounding box center [467, 253] width 118 height 17
type input "s"
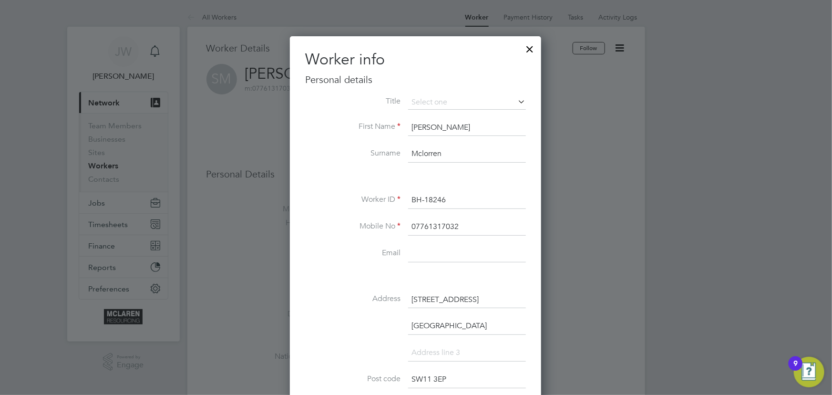
paste input "bradley1676@gmail.com"
type input "bradley1676@gmail.com"
click at [569, 275] on div at bounding box center [416, 197] width 832 height 395
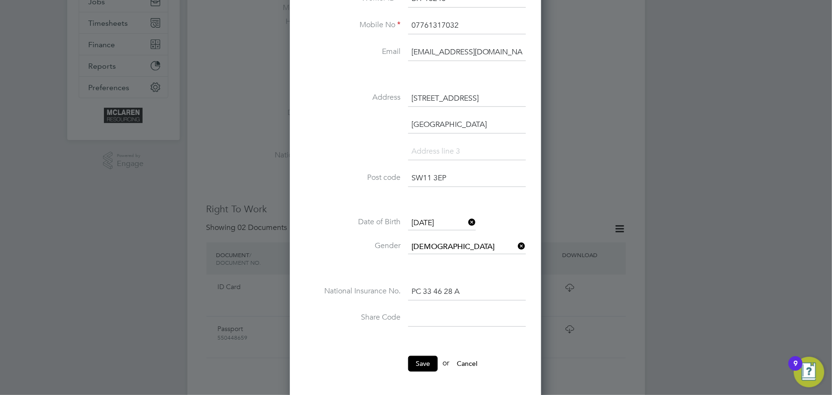
scroll to position [216, 0]
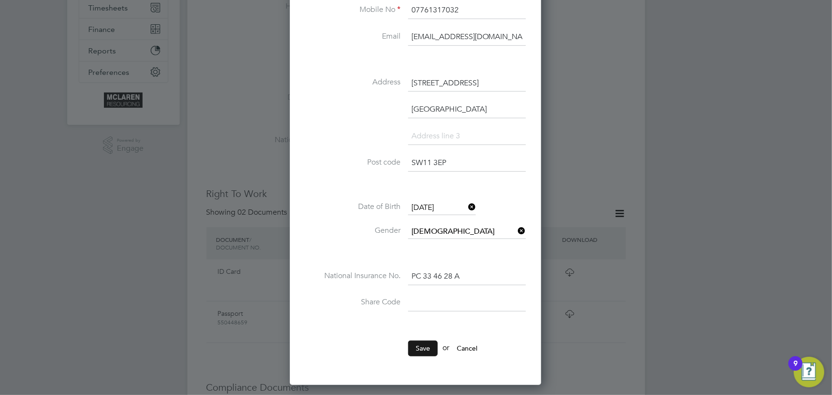
click at [435, 346] on button "Save" at bounding box center [423, 347] width 30 height 15
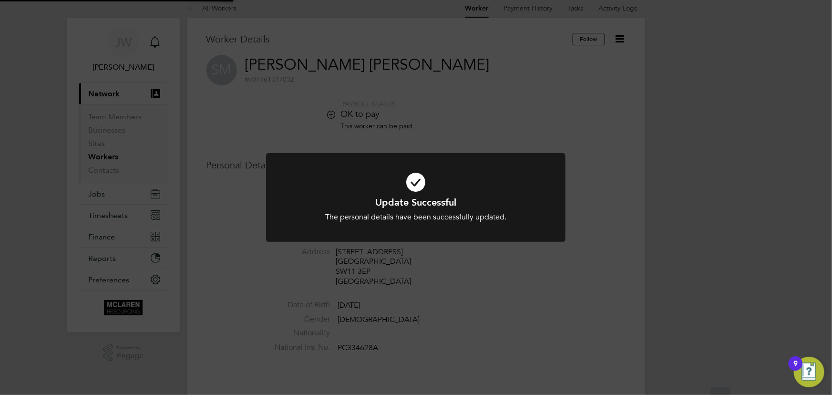
scroll to position [0, 0]
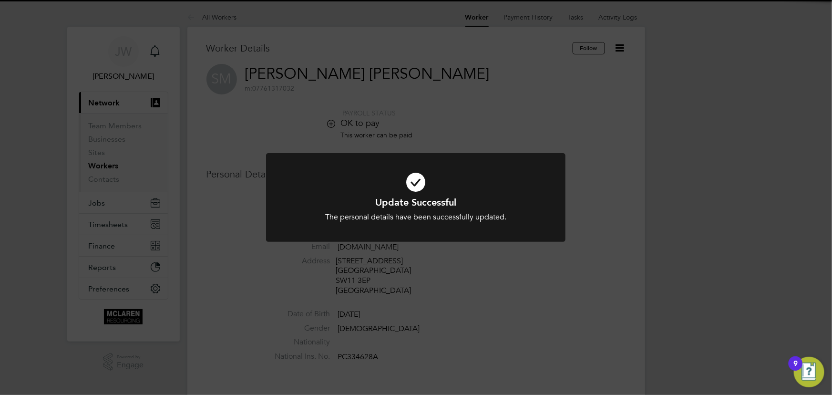
click at [745, 279] on div "Update Successful The personal details have been successfully updated. Cancel O…" at bounding box center [416, 197] width 832 height 395
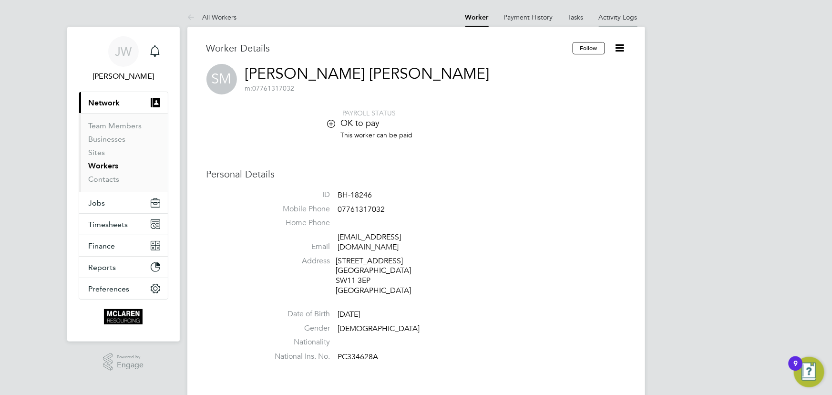
click at [614, 18] on link "Activity Logs" at bounding box center [618, 17] width 39 height 9
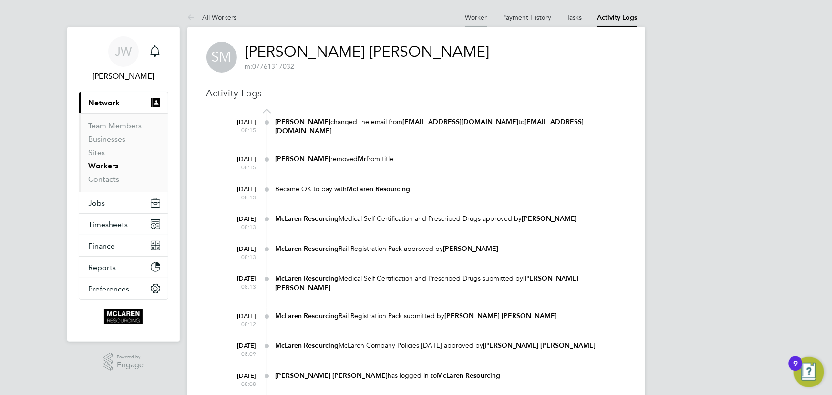
click at [482, 15] on link "Worker" at bounding box center [476, 17] width 22 height 9
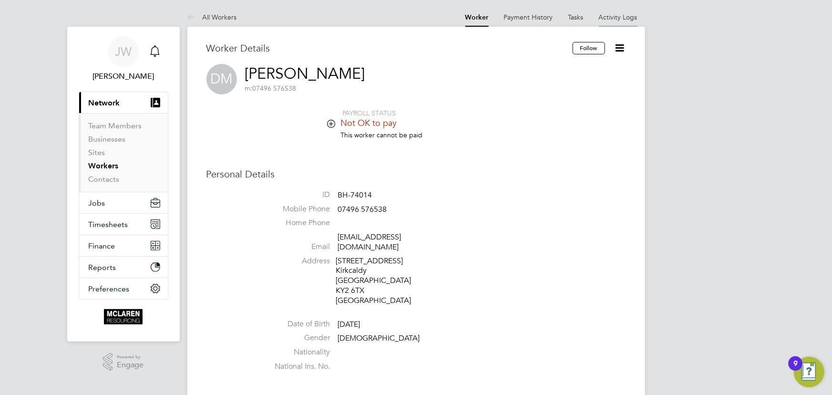
click at [615, 13] on link "Activity Logs" at bounding box center [618, 17] width 39 height 9
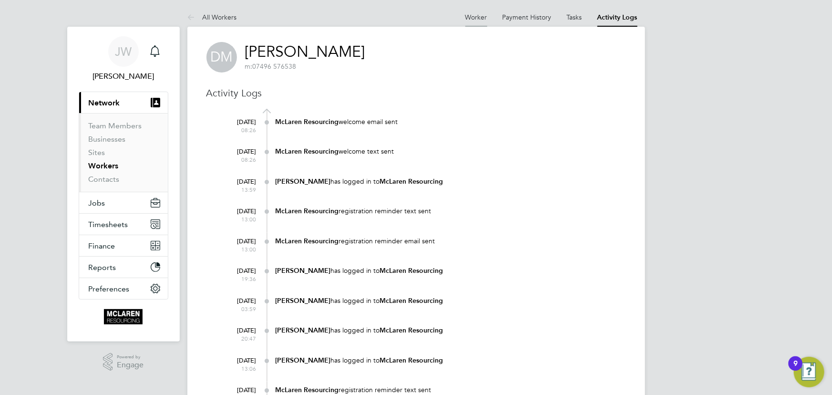
click at [475, 19] on link "Worker" at bounding box center [476, 17] width 22 height 9
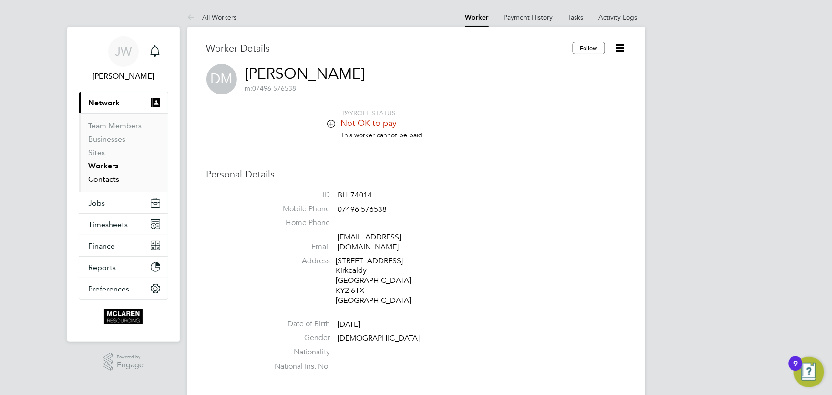
click at [108, 181] on link "Contacts" at bounding box center [104, 178] width 31 height 9
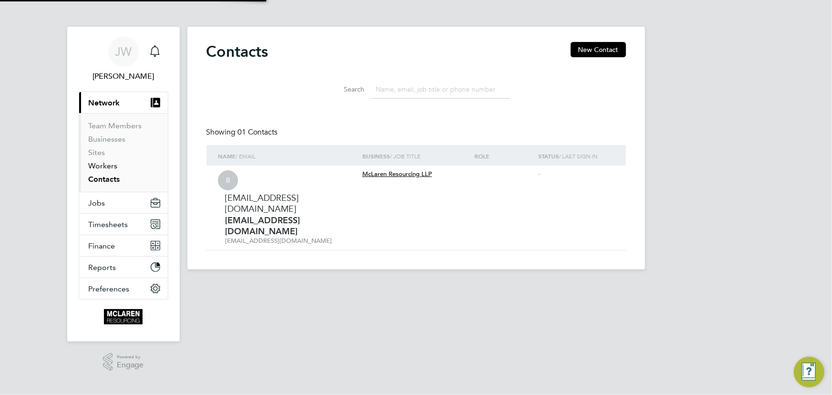
click at [101, 168] on link "Workers" at bounding box center [103, 165] width 29 height 9
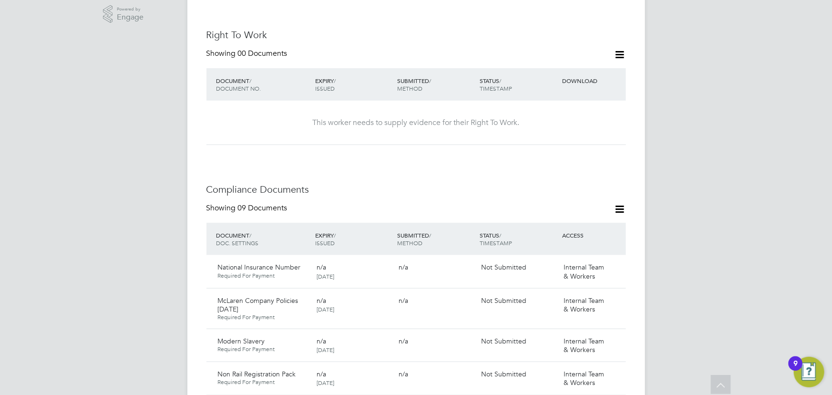
scroll to position [347, 0]
drag, startPoint x: 628, startPoint y: 199, endPoint x: 610, endPoint y: 205, distance: 19.1
click at [628, 199] on div "Worker Details Follow JA [PERSON_NAME] m: 07549 509608 PAYROLL STATUS Not OK to…" at bounding box center [416, 347] width 458 height 1334
click at [621, 204] on icon at bounding box center [620, 210] width 12 height 12
click at [584, 226] on li "Document Settings" at bounding box center [589, 222] width 70 height 13
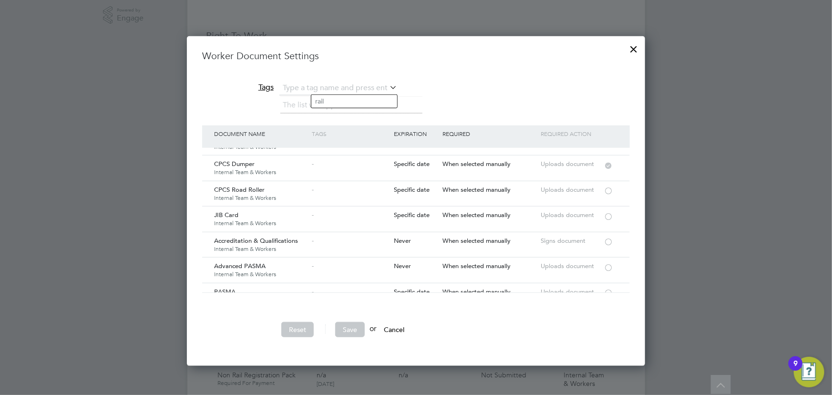
scroll to position [954, 0]
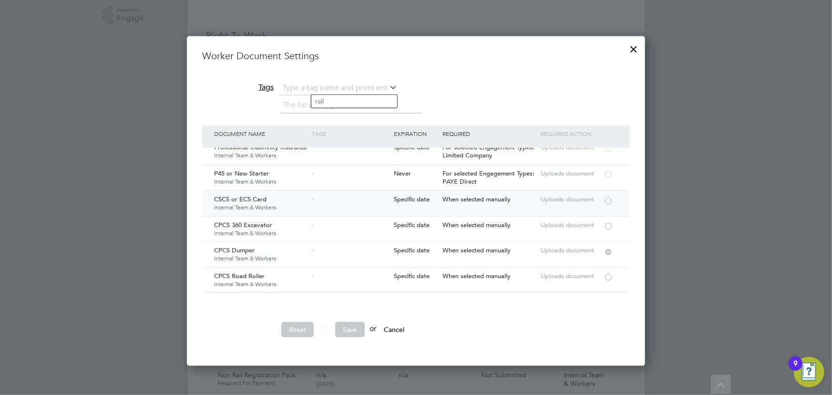
click at [613, 196] on div at bounding box center [609, 199] width 10 height 7
drag, startPoint x: 352, startPoint y: 328, endPoint x: 533, endPoint y: 296, distance: 184.4
click at [353, 328] on button "Save" at bounding box center [350, 329] width 30 height 15
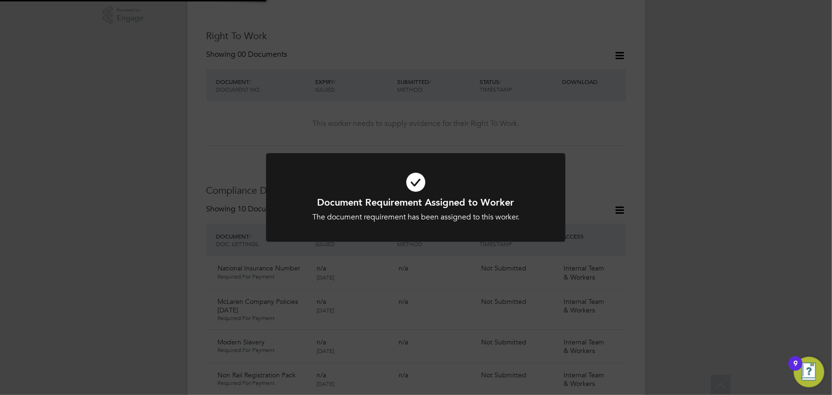
click at [734, 243] on div "Document Requirement Assigned to Worker The document requirement has been assig…" at bounding box center [416, 197] width 832 height 395
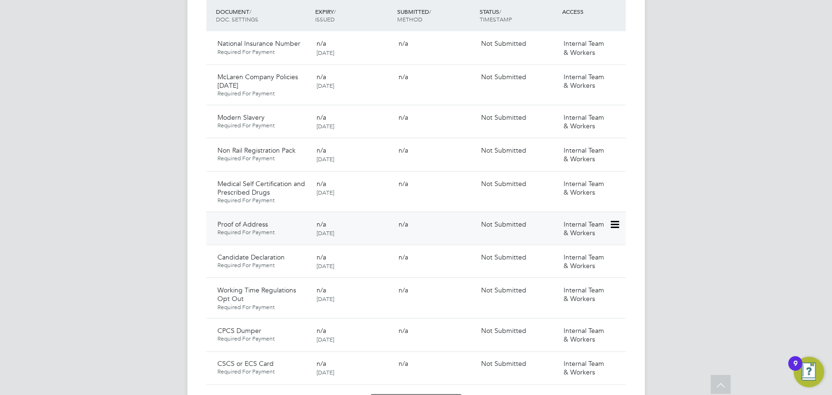
scroll to position [650, 0]
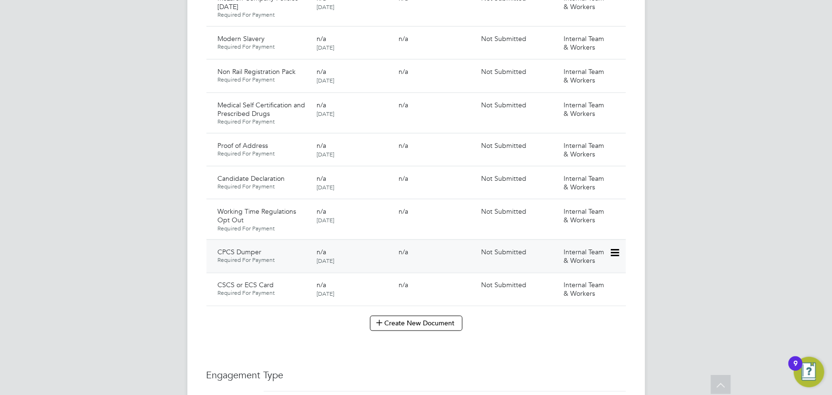
click at [614, 247] on icon at bounding box center [614, 252] width 10 height 11
click at [575, 277] on li "Submit Document" at bounding box center [583, 278] width 71 height 13
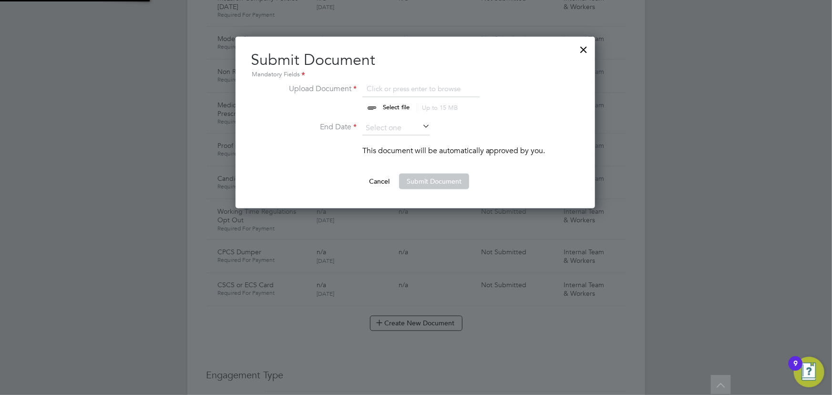
scroll to position [171, 360]
click at [396, 104] on input "file" at bounding box center [405, 97] width 150 height 29
type input "C:\fakepath\[PERSON_NAME] tickets.png"
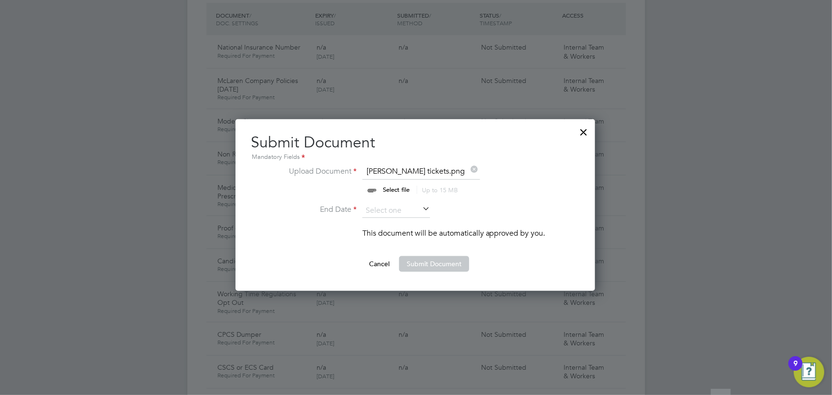
scroll to position [563, 0]
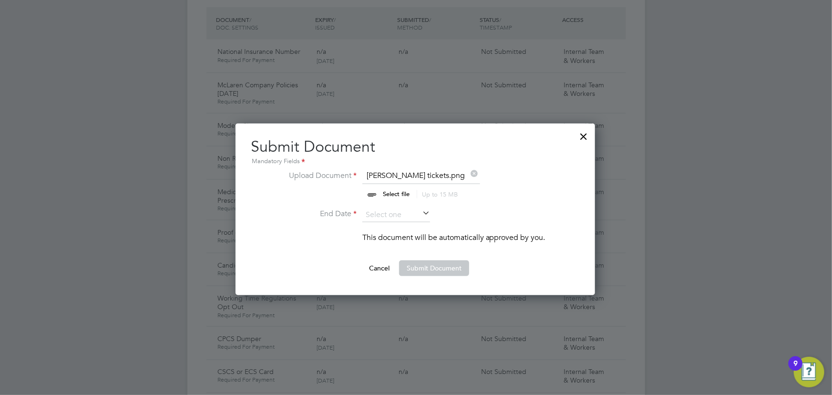
click at [414, 212] on input at bounding box center [396, 215] width 68 height 14
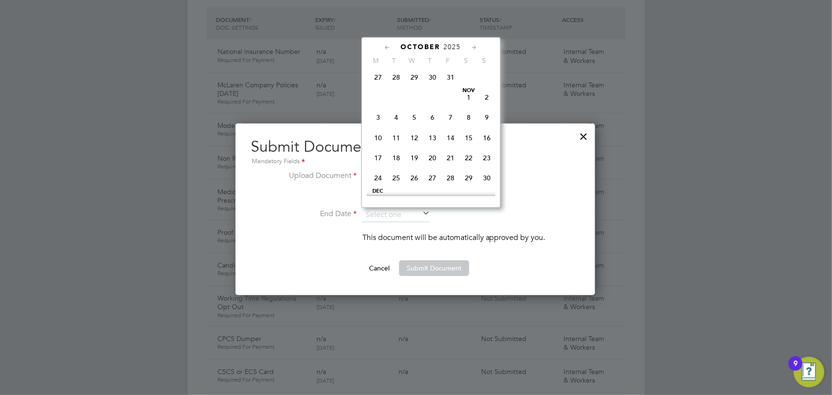
scroll to position [394, 0]
click at [487, 173] on span "30" at bounding box center [487, 171] width 18 height 18
type input "[DATE]"
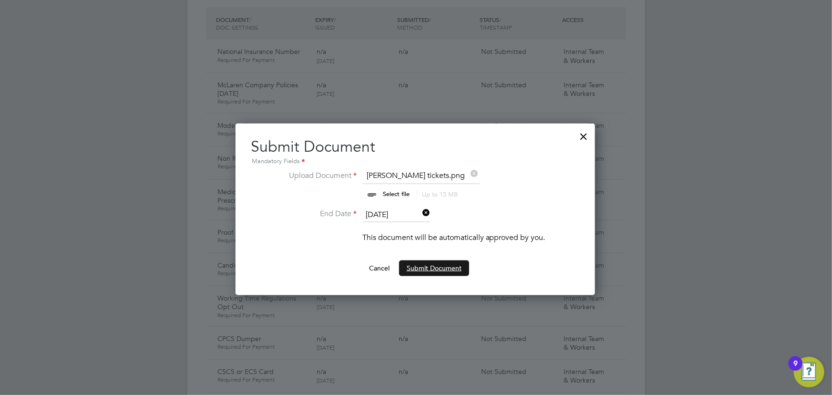
click at [428, 267] on button "Submit Document" at bounding box center [434, 267] width 70 height 15
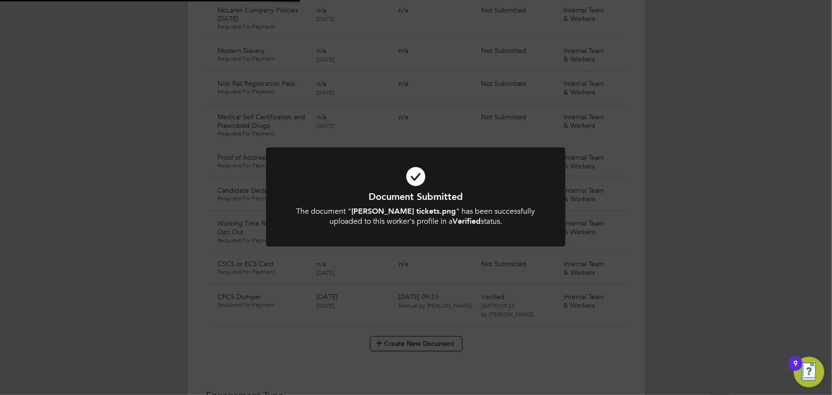
scroll to position [650, 0]
click at [652, 246] on div "Document Submitted The document " [PERSON_NAME] tickets.png " has been successf…" at bounding box center [416, 197] width 832 height 395
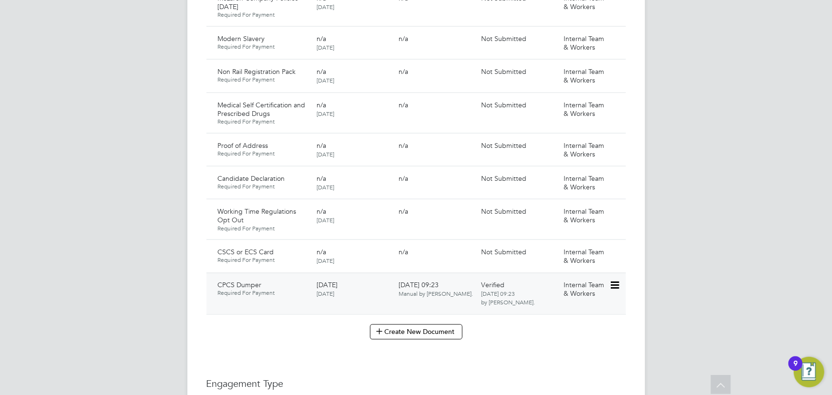
click at [617, 280] on icon at bounding box center [614, 285] width 10 height 11
click at [564, 297] on li "Edit Document" at bounding box center [581, 298] width 76 height 13
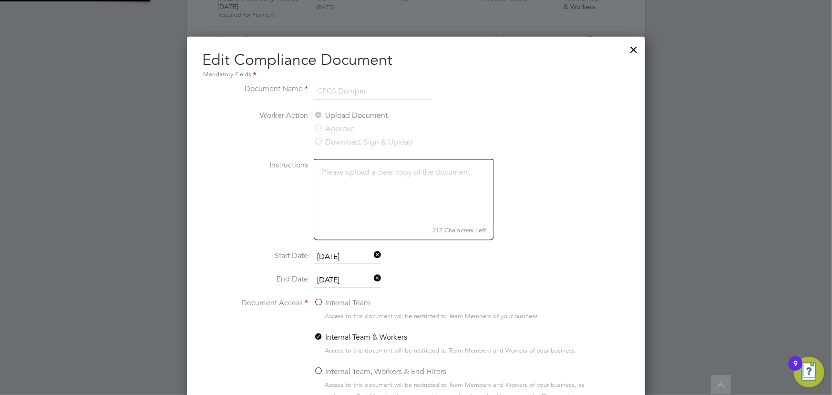
scroll to position [426, 458]
click at [358, 256] on input "[DATE]" at bounding box center [348, 257] width 68 height 14
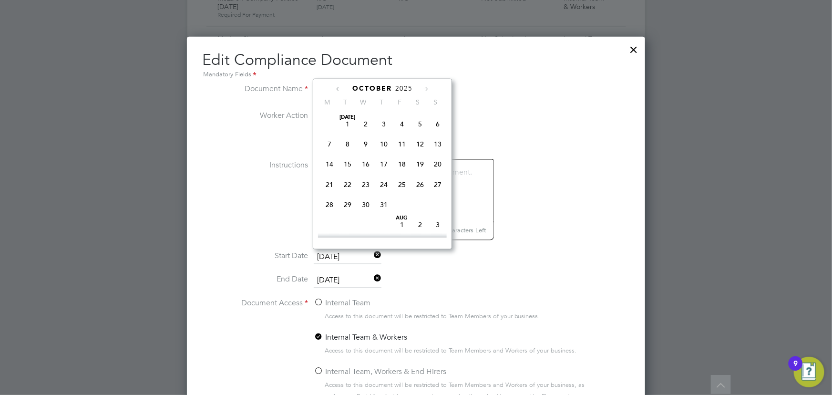
scroll to position [264, 0]
click at [405, 87] on span "2025" at bounding box center [403, 88] width 17 height 8
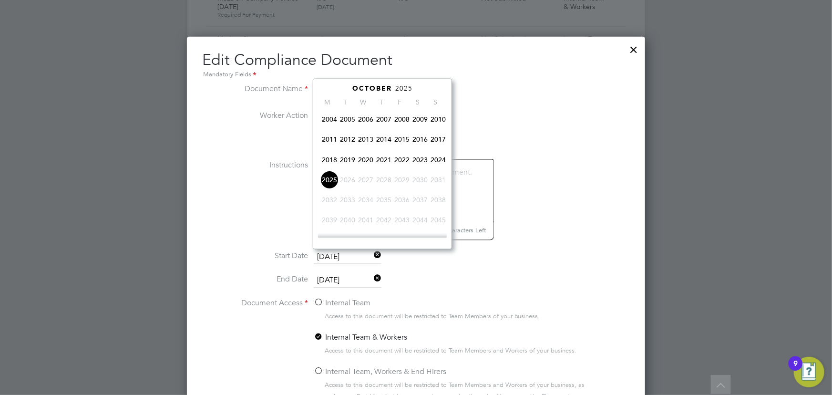
click at [605, 256] on ng-form "Document Name CPCS Dumper Worker Action Upload Document Approve Download, Sign …" at bounding box center [416, 263] width 428 height 361
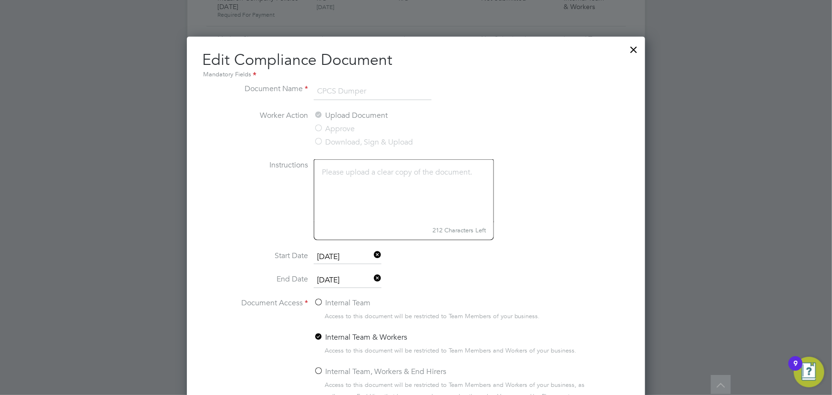
click at [349, 280] on input "[DATE]" at bounding box center [348, 281] width 68 height 14
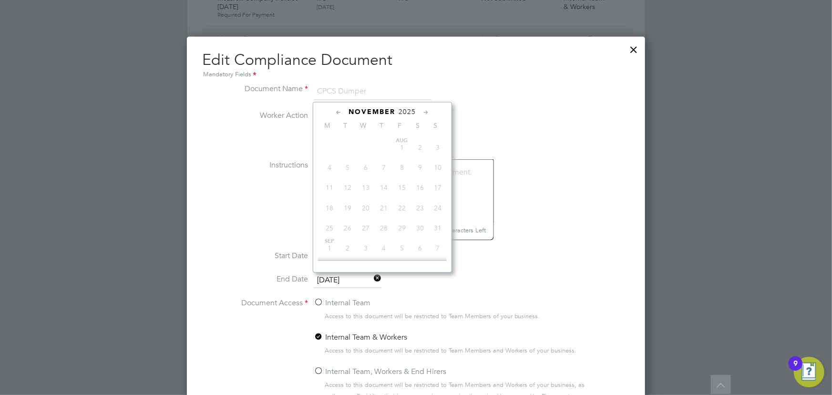
scroll to position [345, 0]
click at [408, 109] on span "2025" at bounding box center [407, 112] width 17 height 8
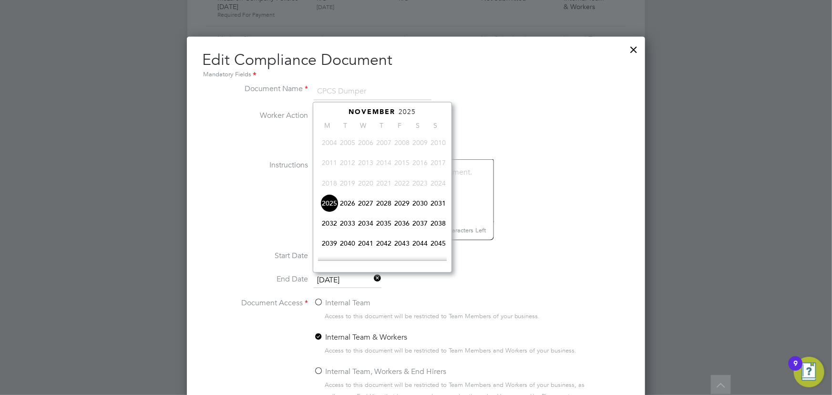
click at [404, 205] on span "2029" at bounding box center [402, 203] width 18 height 18
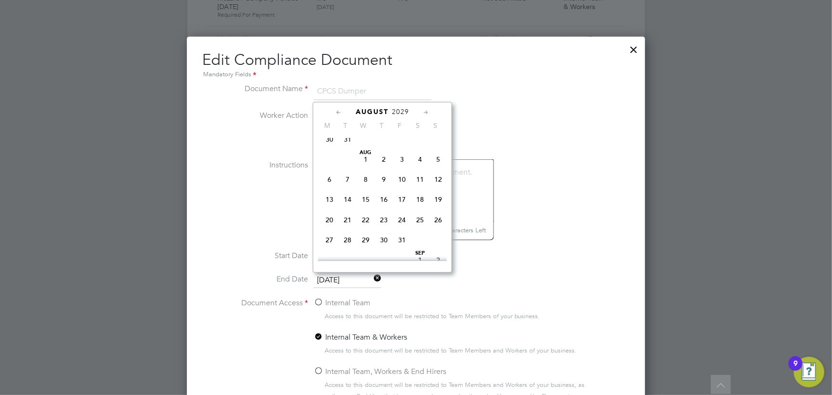
scroll to position [108, 0]
click at [402, 238] on span "31" at bounding box center [402, 241] width 18 height 18
type input "[DATE]"
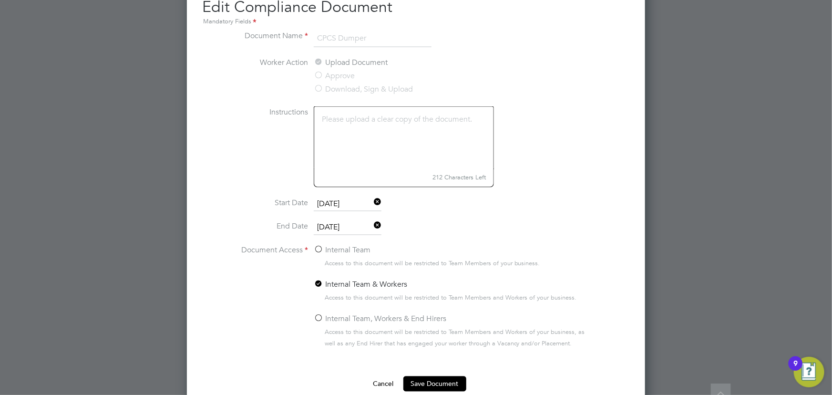
scroll to position [780, 0]
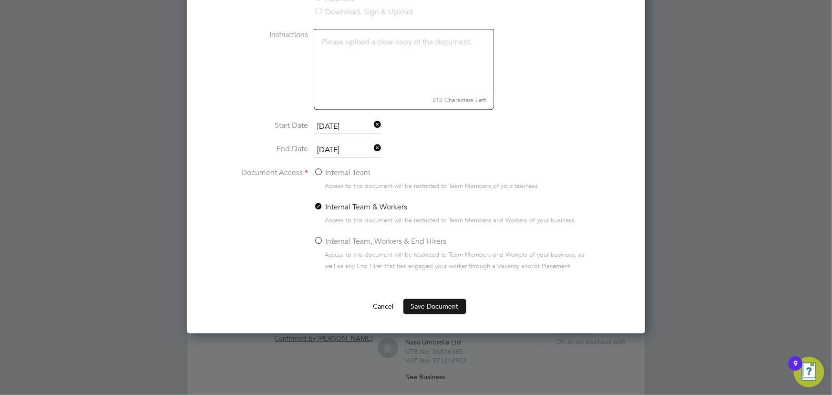
click at [428, 304] on button "Save Document" at bounding box center [434, 306] width 63 height 15
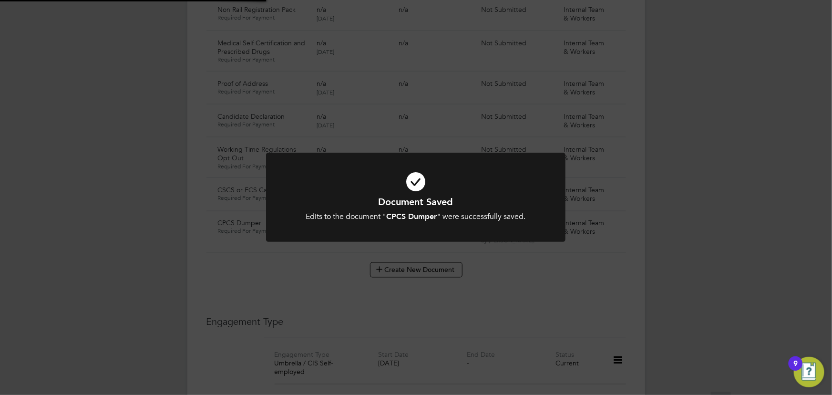
scroll to position [650, 0]
click at [739, 247] on div "Document Saved Edits to the document " CPCS Dumper " were successfully saved. C…" at bounding box center [416, 197] width 832 height 395
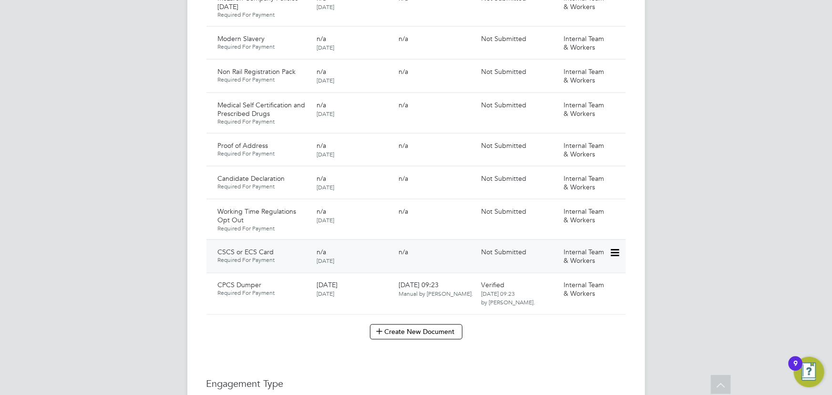
click at [619, 247] on icon at bounding box center [614, 252] width 10 height 11
click at [579, 273] on li "Submit Document" at bounding box center [583, 278] width 71 height 13
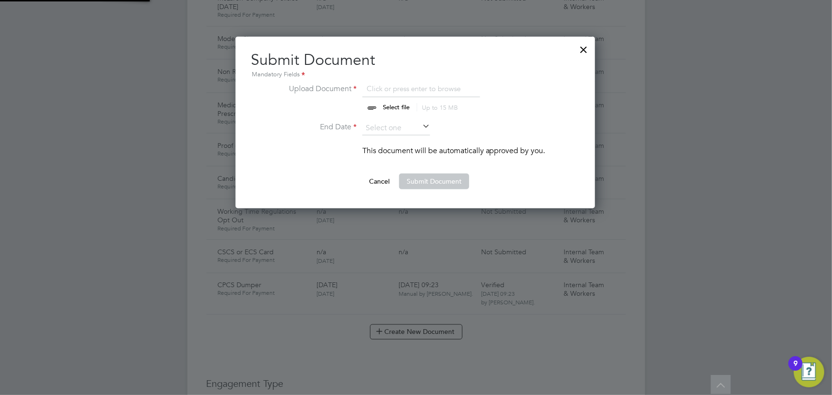
scroll to position [171, 360]
click at [381, 104] on input "file" at bounding box center [405, 97] width 150 height 29
type input "C:\fakepath\jamie adams tickets.png"
click at [415, 127] on input at bounding box center [396, 128] width 68 height 14
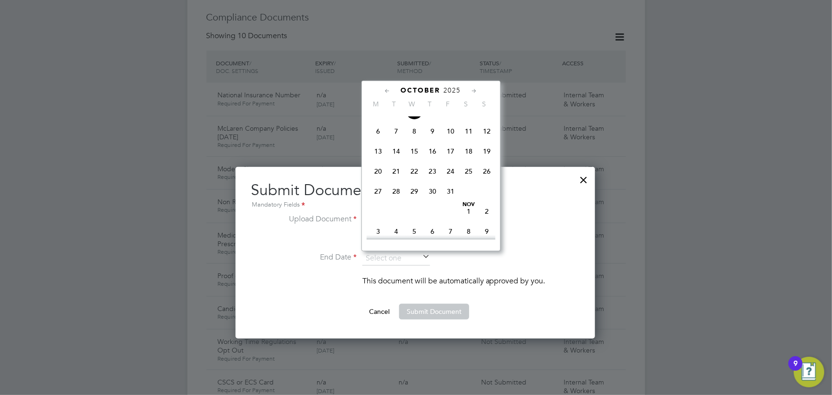
scroll to position [437, 0]
click at [484, 172] on span "30" at bounding box center [487, 171] width 18 height 18
type input "30 Nov 2025"
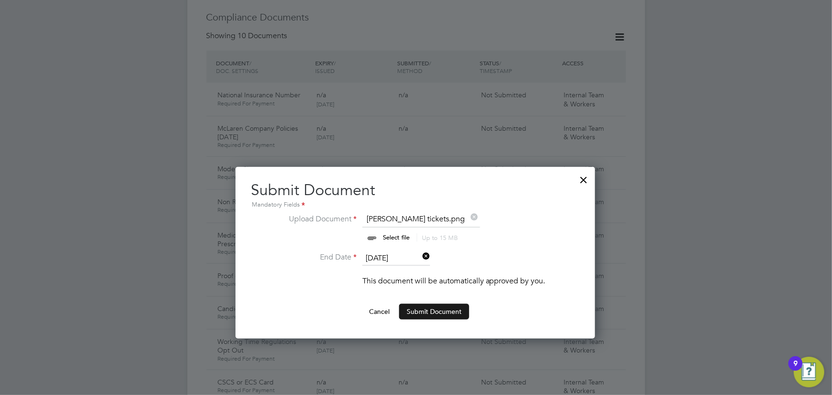
click at [425, 310] on button "Submit Document" at bounding box center [434, 311] width 70 height 15
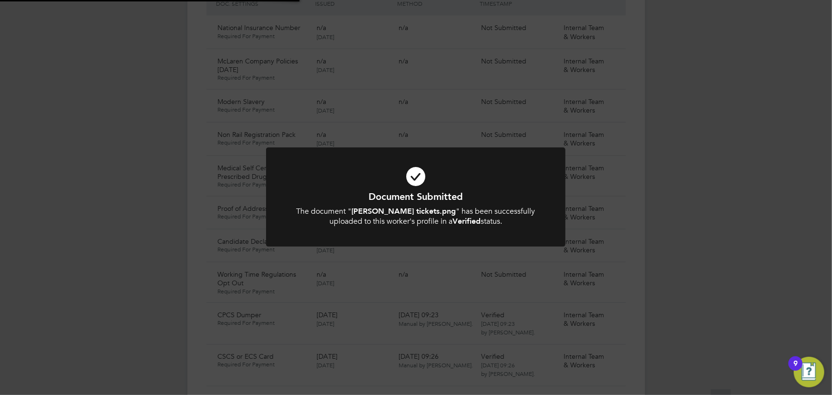
scroll to position [650, 0]
click at [678, 287] on div "Document Submitted The document " jamie adams tickets.png " has been successful…" at bounding box center [416, 197] width 832 height 395
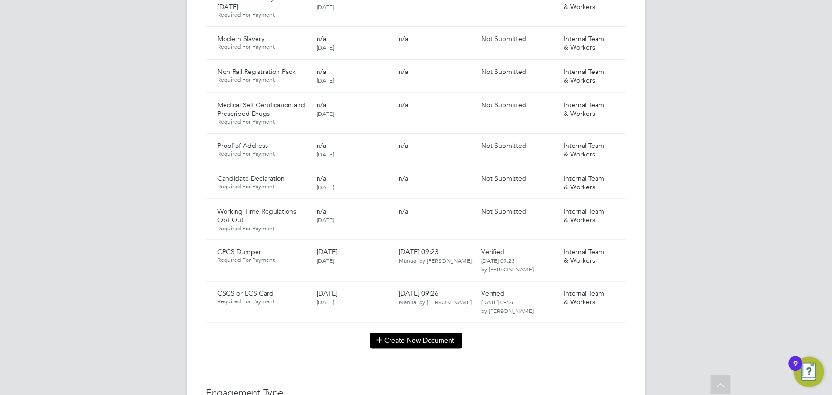
click at [424, 333] on button "Create New Document" at bounding box center [416, 340] width 92 height 15
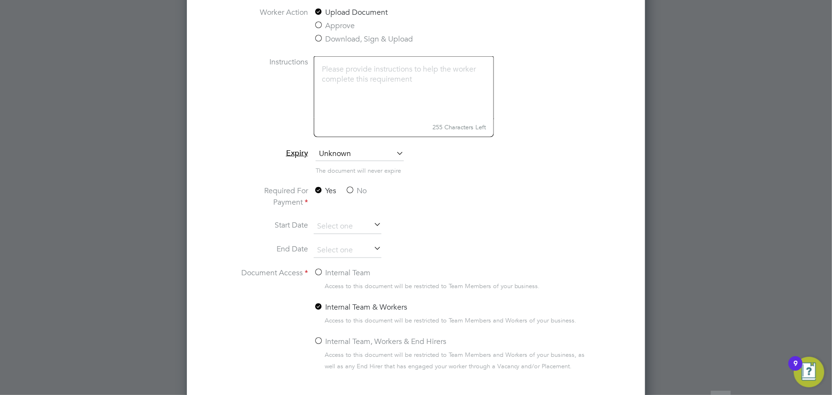
scroll to position [867, 0]
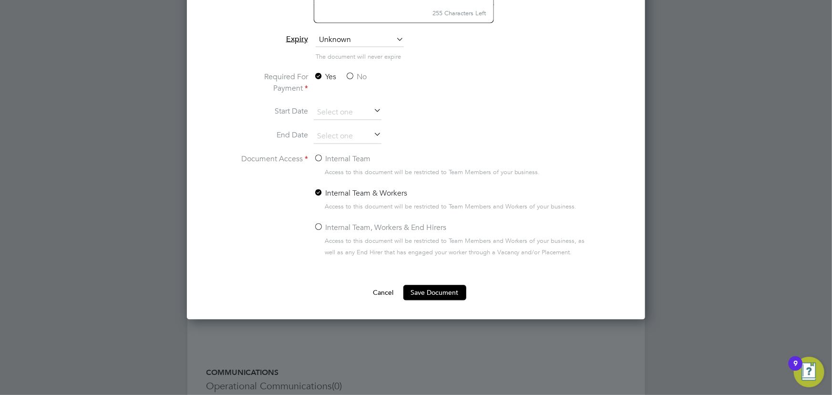
type input "key information document Bottomley Site Services 01.10.25"
click at [363, 76] on label "No" at bounding box center [355, 77] width 21 height 11
click at [0, 0] on input "No" at bounding box center [0, 0] width 0 height 0
click at [340, 159] on label "Internal Team" at bounding box center [342, 159] width 57 height 11
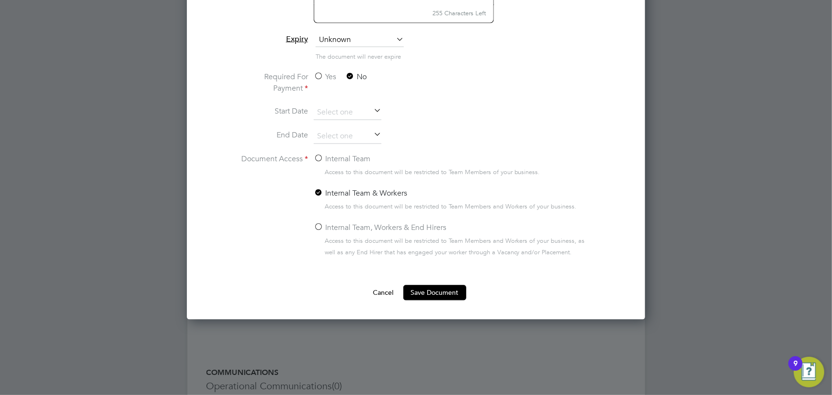
click at [0, 0] on input "Internal Team" at bounding box center [0, 0] width 0 height 0
click at [437, 288] on button "Save Document" at bounding box center [434, 292] width 63 height 15
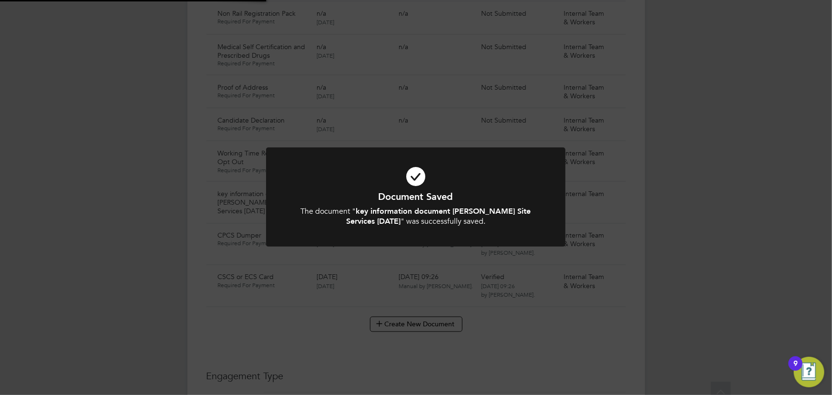
scroll to position [650, 0]
click at [708, 214] on div "Document Saved The document " key information document Bottomley Site Services …" at bounding box center [416, 197] width 832 height 395
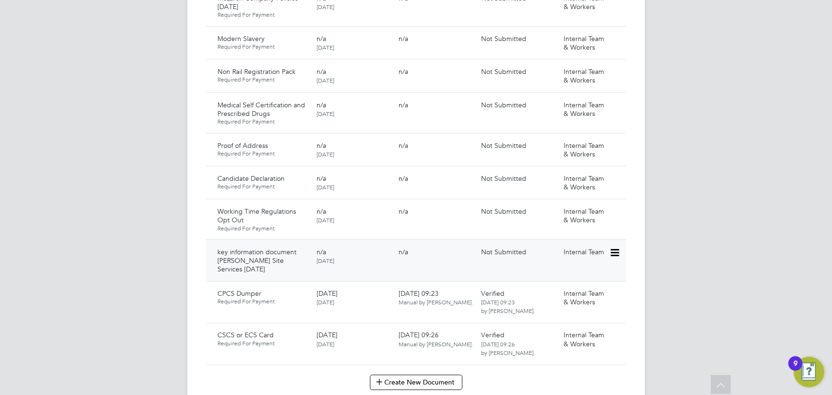
click at [616, 247] on icon at bounding box center [614, 252] width 10 height 11
click at [578, 277] on li "Submit Document" at bounding box center [585, 278] width 67 height 13
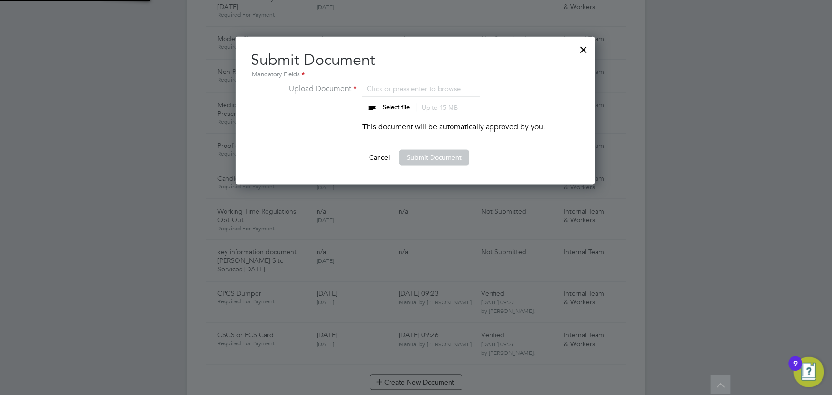
scroll to position [148, 360]
click at [402, 108] on input "file" at bounding box center [405, 97] width 150 height 29
type input "C:\fakepath\Key Information Document (Self Employed-CIS) 3 Jamie Adam Bottomley…"
click at [448, 160] on button "Submit Document" at bounding box center [434, 157] width 70 height 15
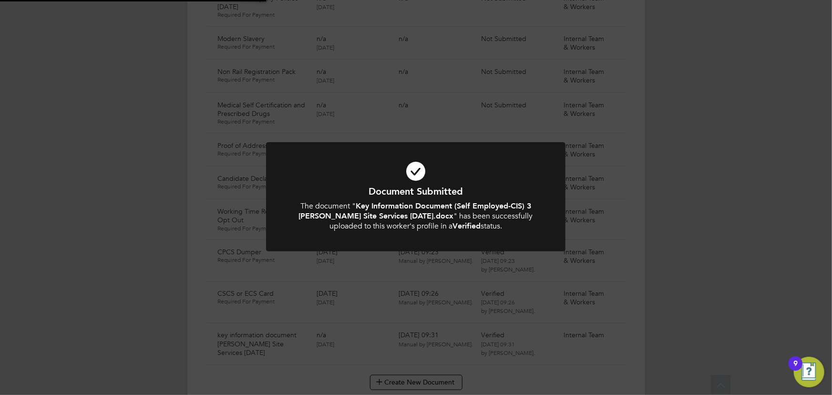
click at [740, 239] on div "Document Submitted The document " Key Information Document (Self Employed-CIS) …" at bounding box center [416, 197] width 832 height 395
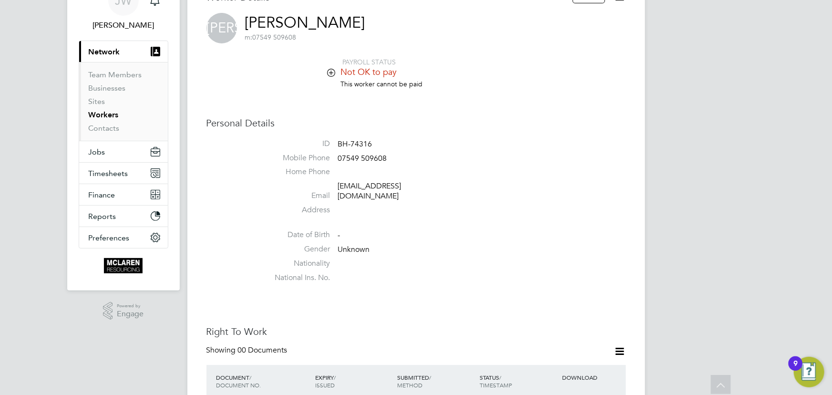
scroll to position [43, 0]
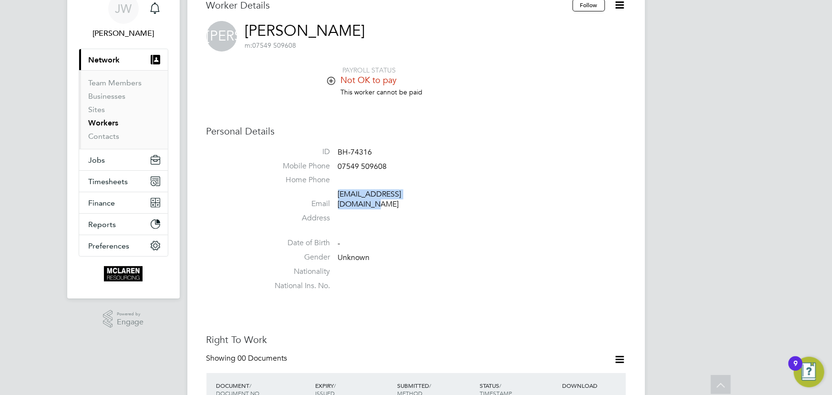
drag, startPoint x: 337, startPoint y: 197, endPoint x: 429, endPoint y: 199, distance: 91.6
click at [430, 199] on li "Email japerformance3@gmail.com" at bounding box center [445, 200] width 362 height 23
copy link "japerformance3@gmail.com"
drag, startPoint x: 338, startPoint y: 169, endPoint x: 396, endPoint y: 169, distance: 58.2
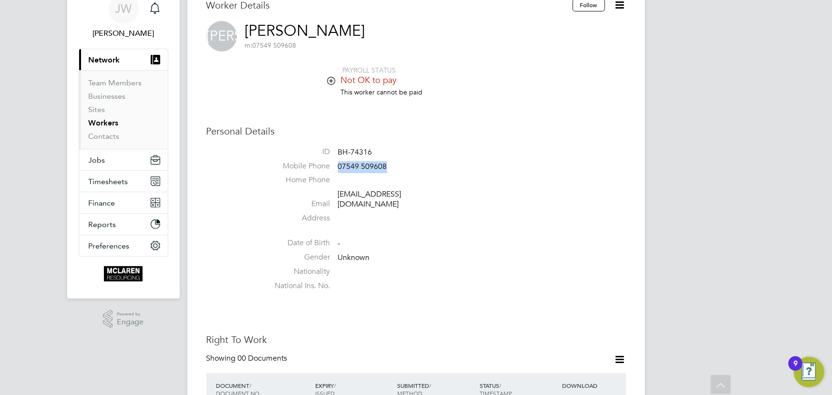
click at [396, 169] on li "Mobile Phone 07549 509608" at bounding box center [445, 168] width 362 height 14
copy span "07549 509608"
drag, startPoint x: 335, startPoint y: 197, endPoint x: 441, endPoint y: 195, distance: 105.9
click at [441, 195] on li "Email japerformance3@gmail.com" at bounding box center [445, 200] width 362 height 23
copy li "japerformance3@gmail.com"
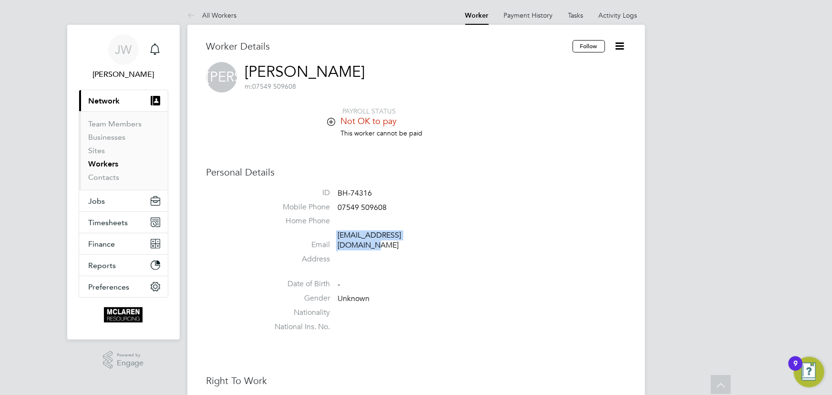
scroll to position [0, 0]
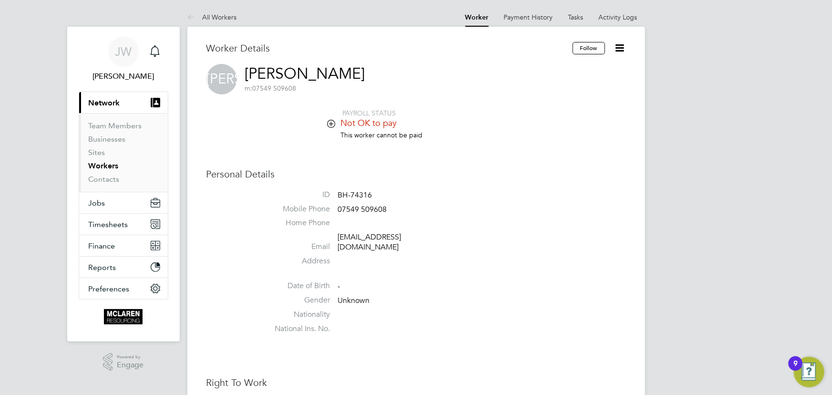
click at [493, 146] on li "This worker cannot be paid" at bounding box center [445, 140] width 362 height 18
click at [105, 178] on link "Contacts" at bounding box center [104, 178] width 31 height 9
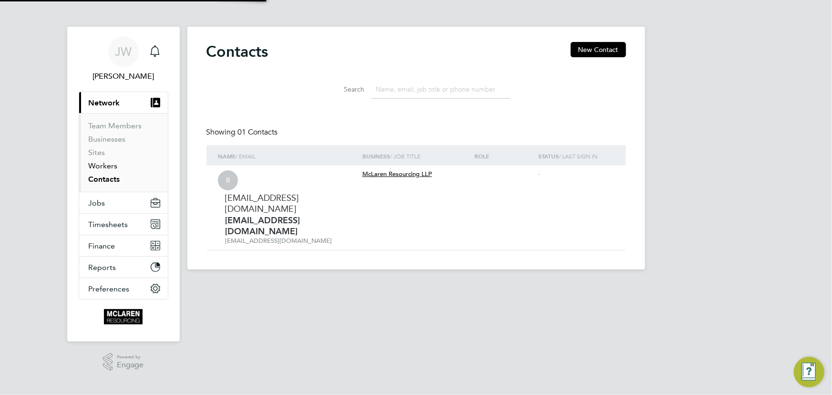
click at [100, 165] on link "Workers" at bounding box center [103, 165] width 29 height 9
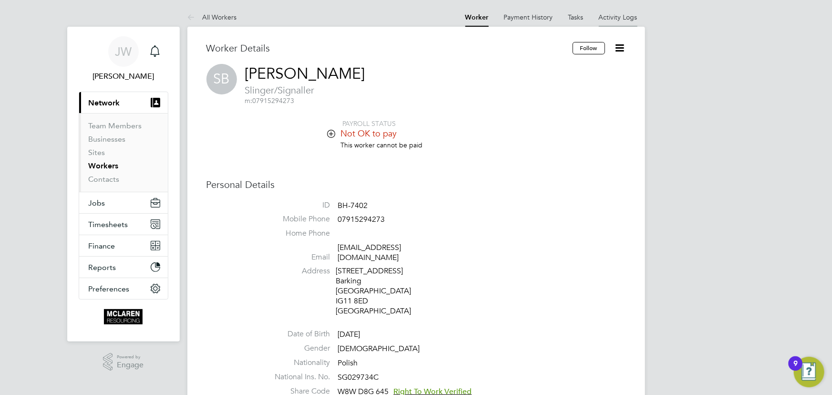
click at [621, 19] on link "Activity Logs" at bounding box center [618, 17] width 39 height 9
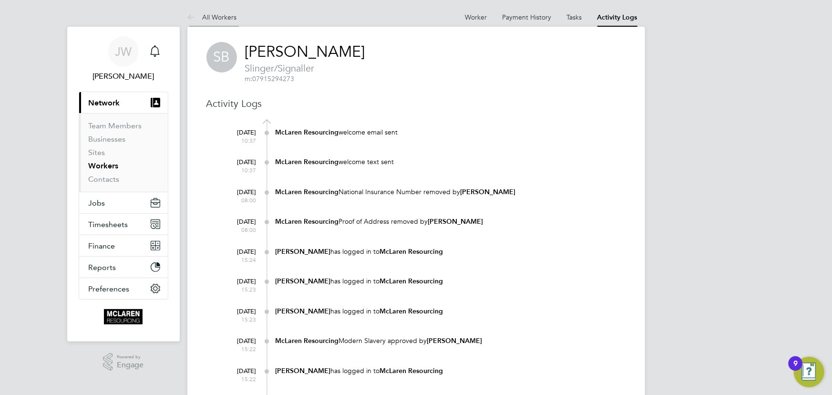
click at [222, 18] on link "All Workers" at bounding box center [212, 17] width 50 height 9
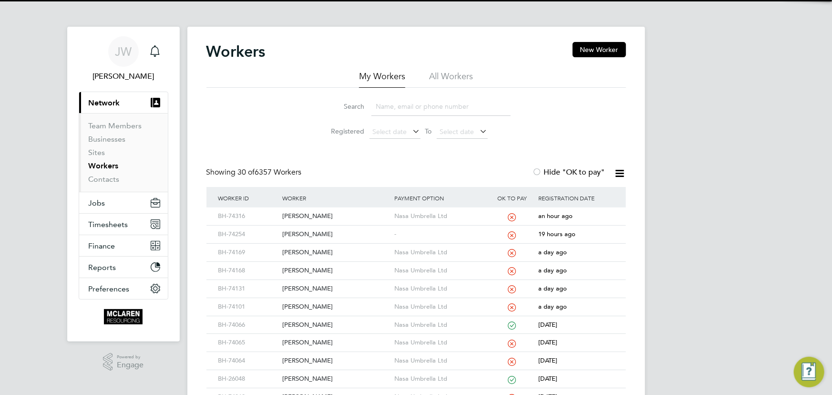
click at [400, 110] on input at bounding box center [440, 106] width 139 height 19
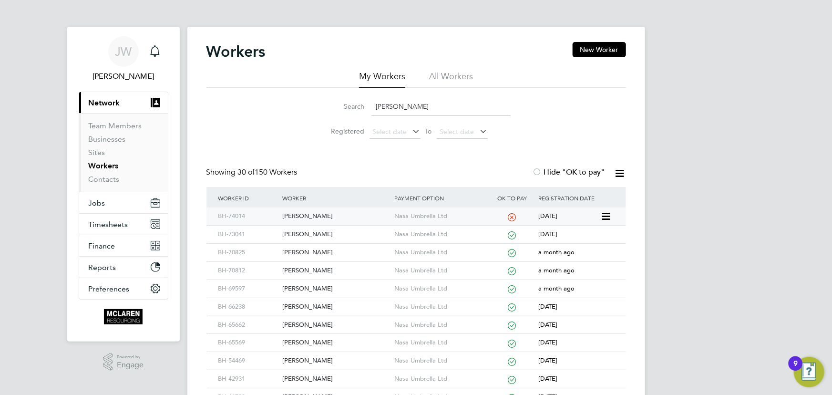
type input "[PERSON_NAME]"
click at [307, 214] on div "[PERSON_NAME]" at bounding box center [336, 216] width 112 height 18
